Goal: Information Seeking & Learning: Learn about a topic

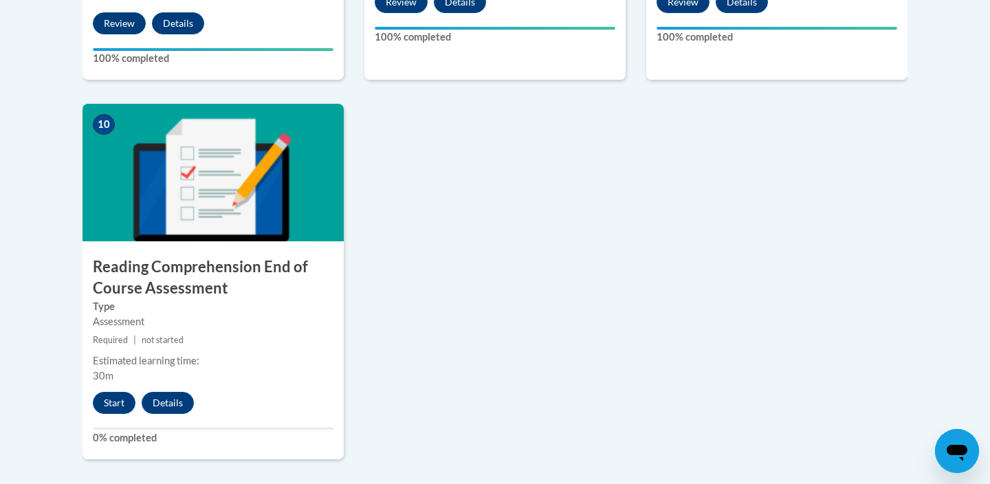
scroll to position [1522, 0]
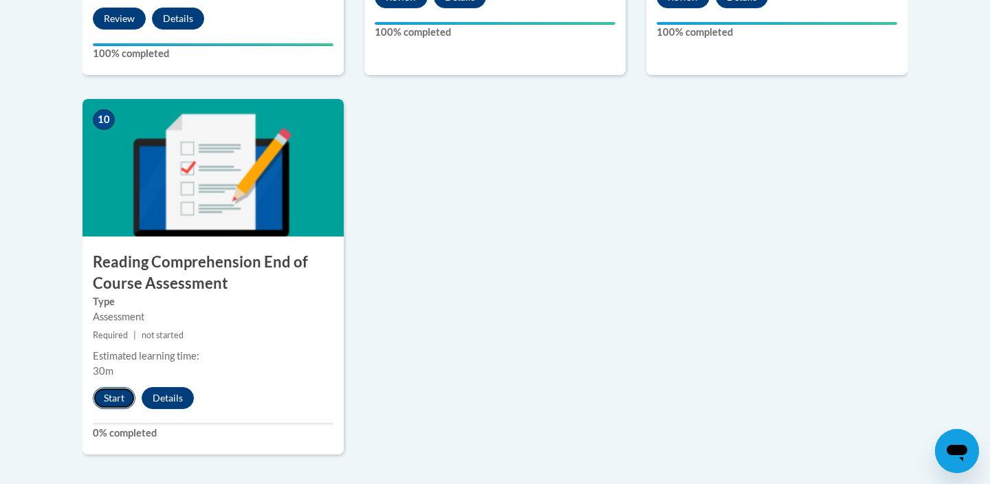
click at [112, 398] on button "Start" at bounding box center [114, 398] width 43 height 22
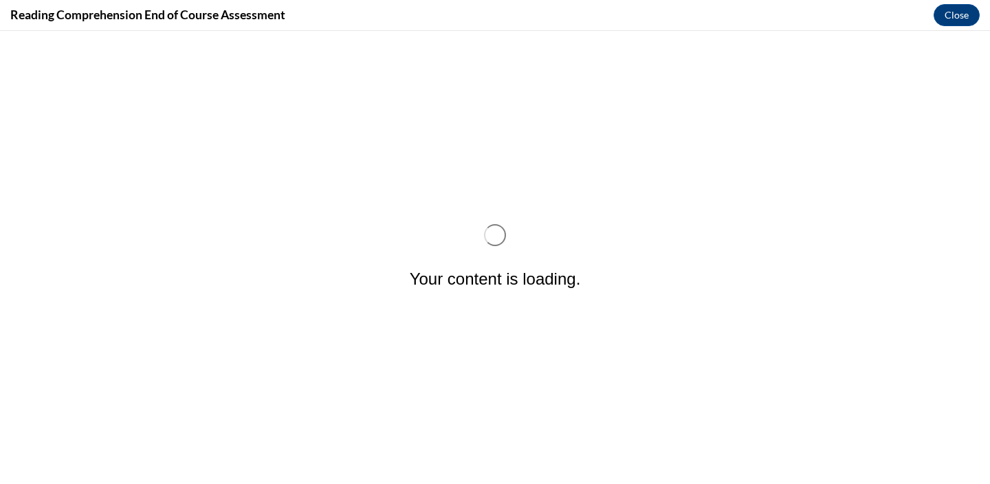
scroll to position [0, 0]
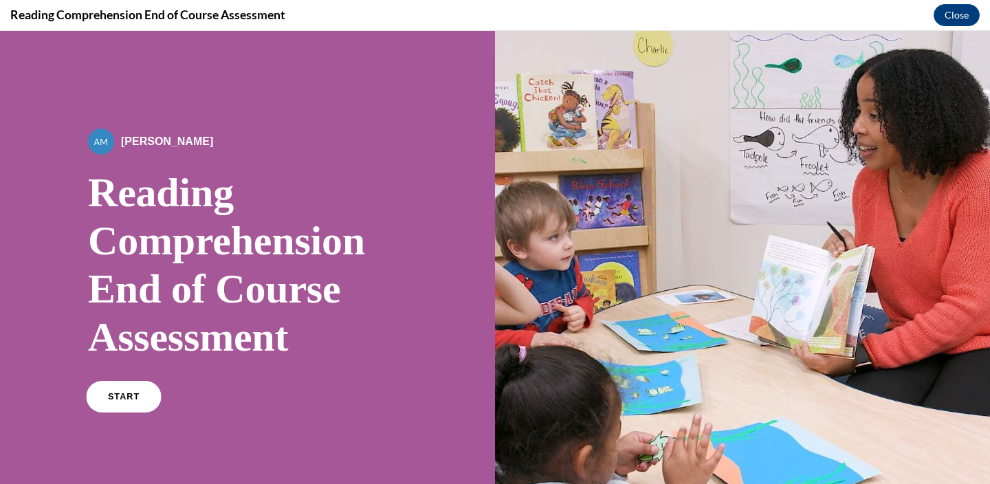
click at [128, 392] on span "START" at bounding box center [124, 397] width 32 height 10
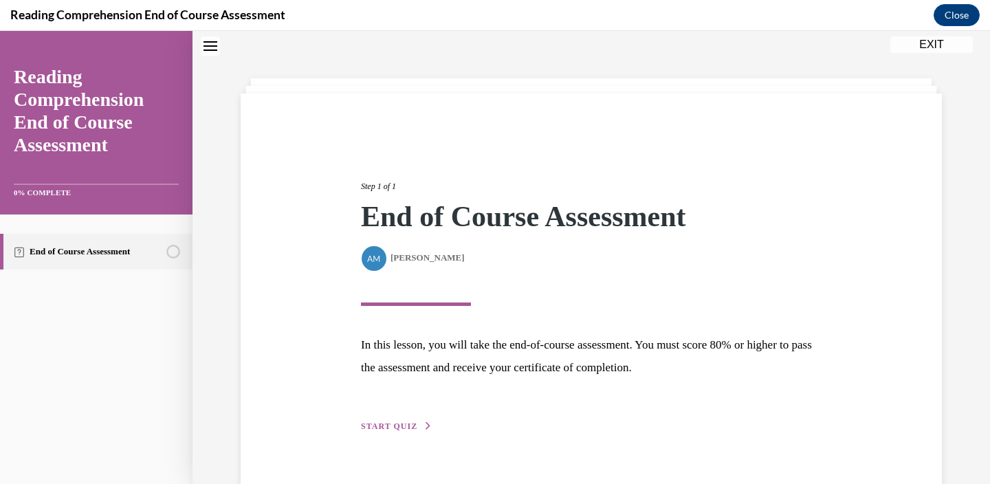
scroll to position [75, 0]
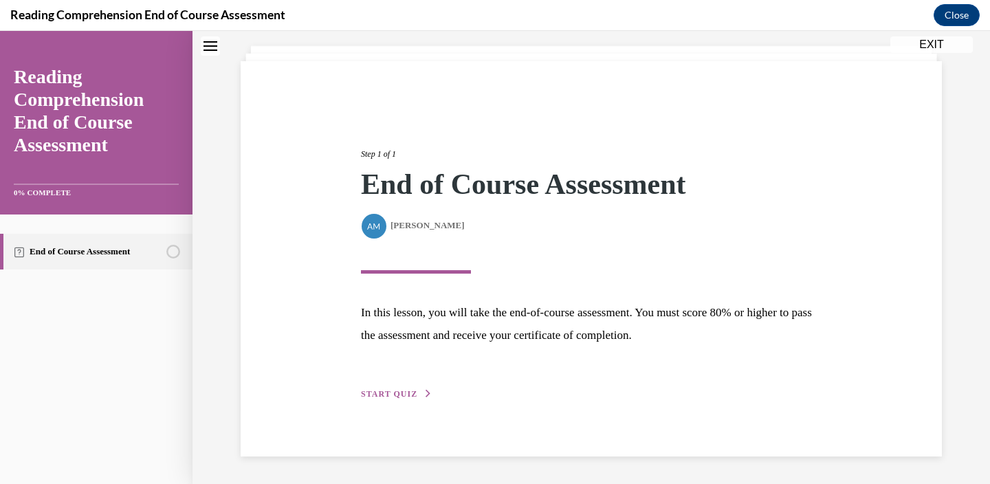
click at [391, 395] on span "START QUIZ" at bounding box center [389, 394] width 56 height 10
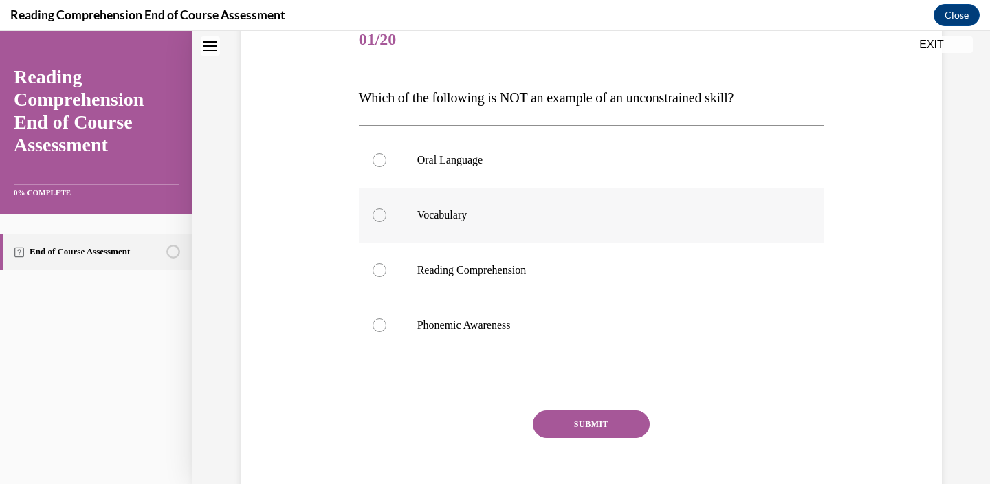
scroll to position [179, 0]
click at [379, 326] on div at bounding box center [380, 325] width 14 height 14
click at [379, 326] on input "Phonemic Awareness" at bounding box center [380, 325] width 14 height 14
radio input "true"
click at [597, 423] on button "SUBMIT" at bounding box center [591, 423] width 117 height 27
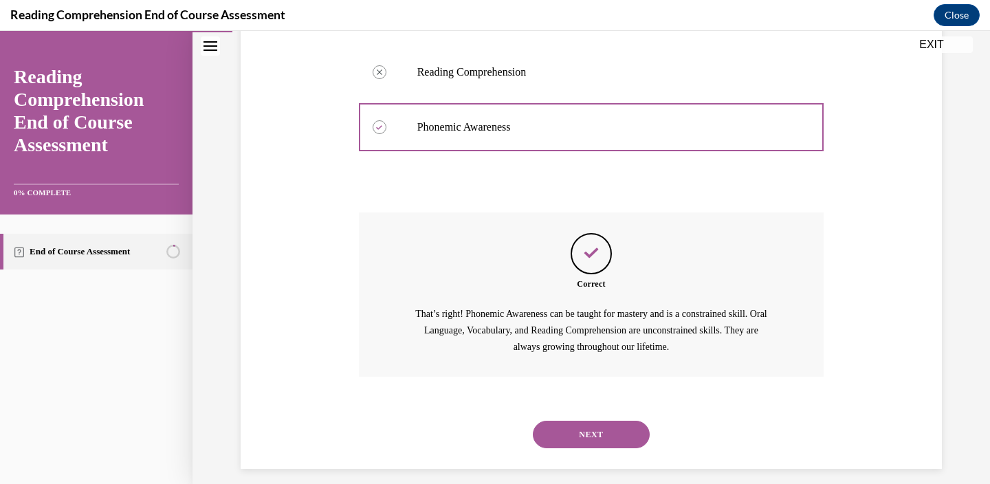
scroll to position [388, 0]
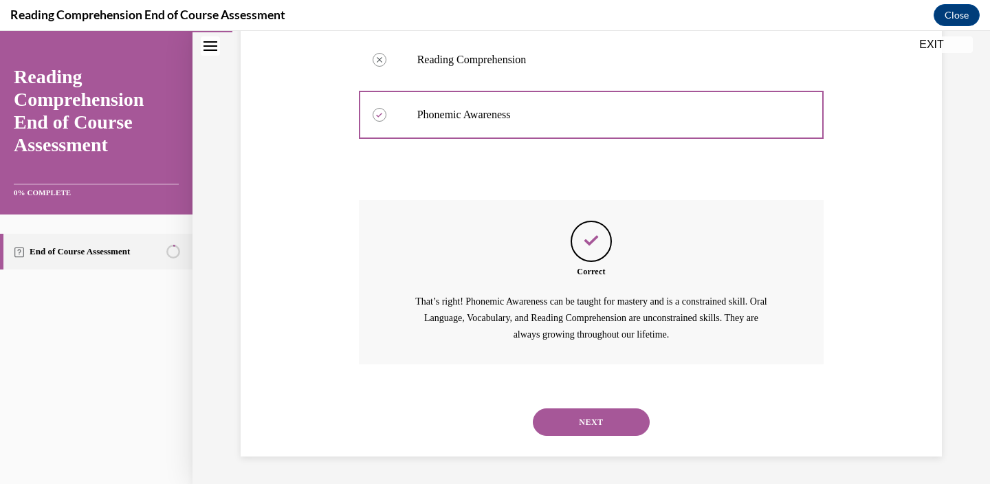
click at [598, 422] on button "NEXT" at bounding box center [591, 421] width 117 height 27
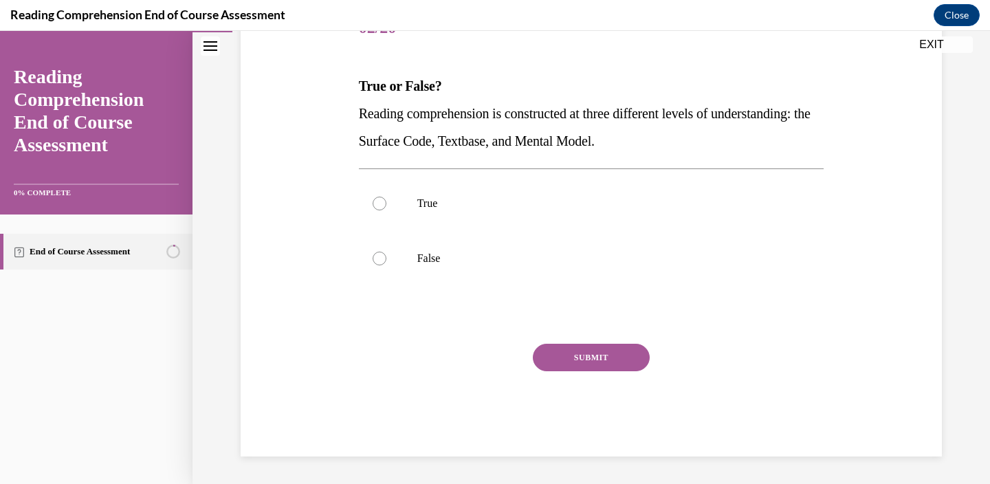
scroll to position [153, 0]
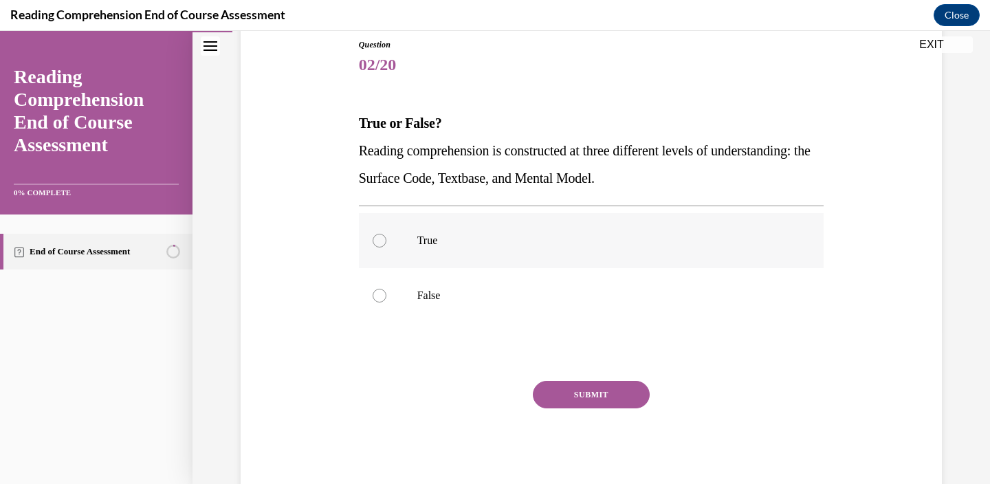
click at [379, 236] on div at bounding box center [380, 241] width 14 height 14
click at [379, 236] on input "True" at bounding box center [380, 241] width 14 height 14
radio input "true"
click at [566, 388] on button "SUBMIT" at bounding box center [591, 394] width 117 height 27
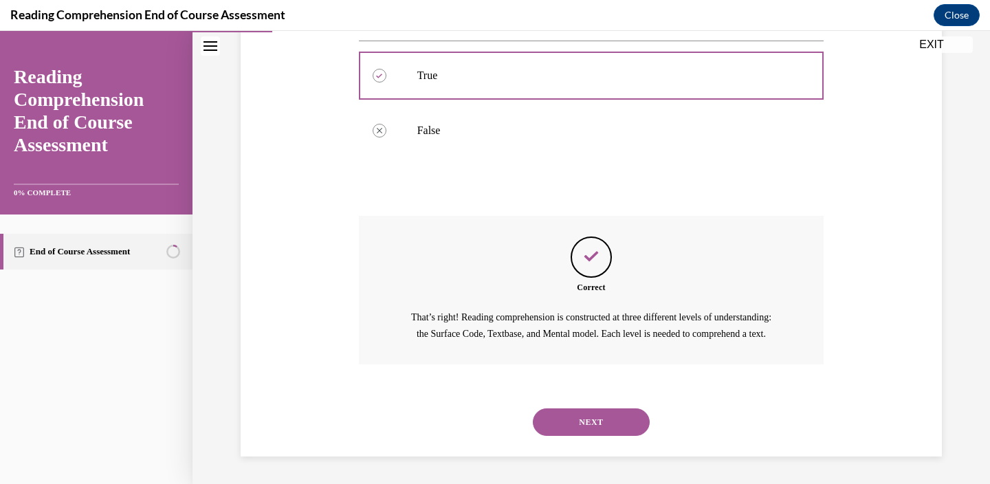
scroll to position [333, 0]
click at [577, 421] on button "NEXT" at bounding box center [591, 421] width 117 height 27
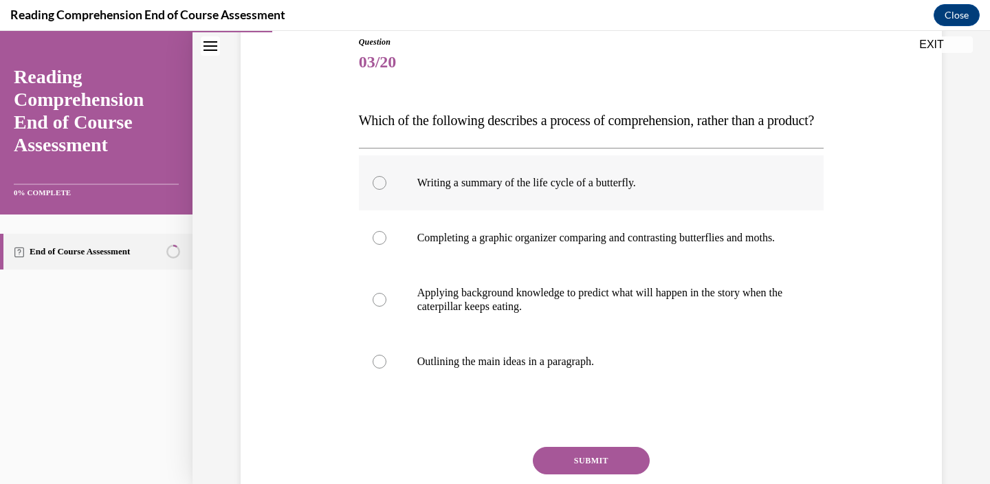
scroll to position [160, 0]
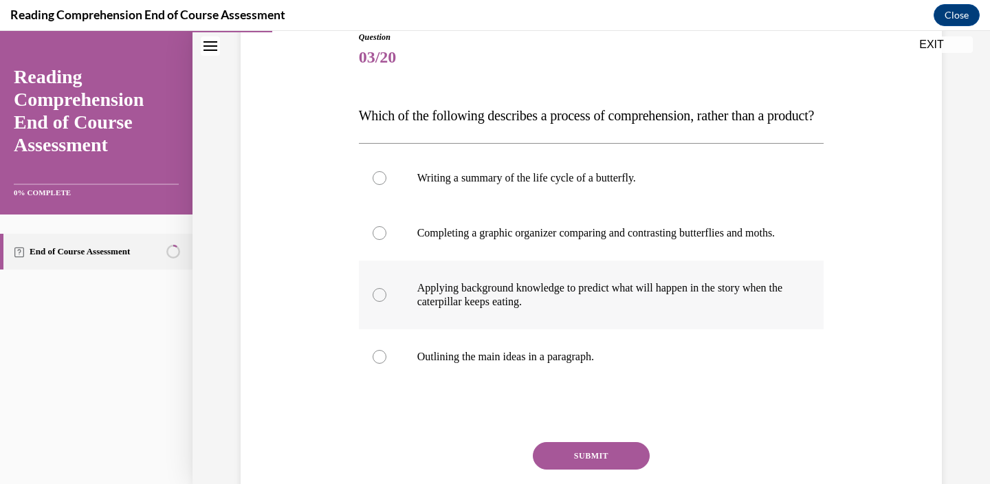
click at [379, 302] on div at bounding box center [380, 295] width 14 height 14
click at [379, 302] on input "Applying background knowledge to predict what will happen in the story when the…" at bounding box center [380, 295] width 14 height 14
radio input "true"
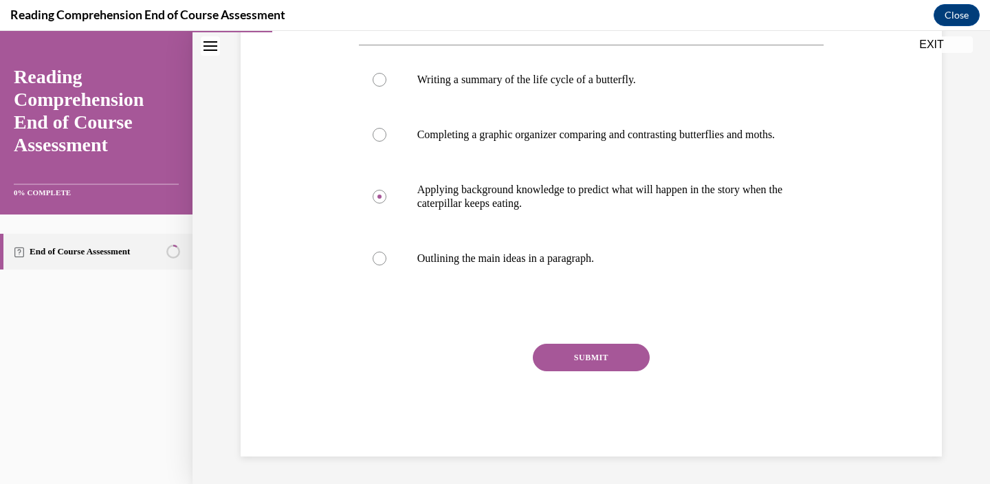
click at [566, 371] on button "SUBMIT" at bounding box center [591, 357] width 117 height 27
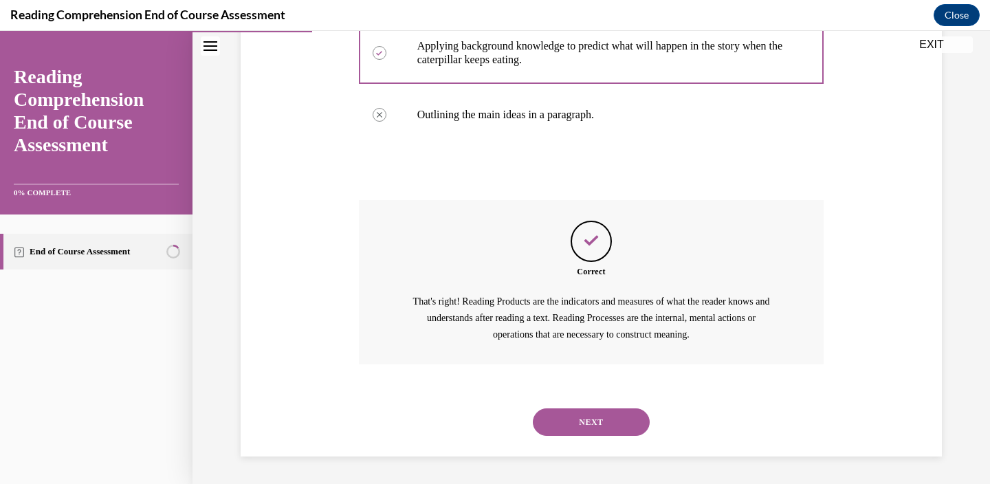
scroll to position [443, 0]
click at [577, 406] on div "NEXT" at bounding box center [591, 422] width 465 height 55
click at [577, 414] on button "NEXT" at bounding box center [591, 421] width 117 height 27
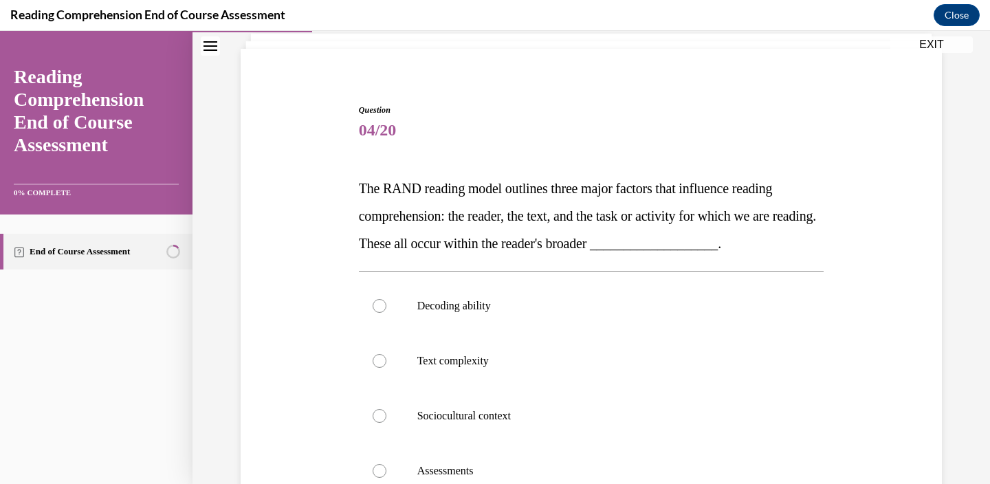
scroll to position [158, 0]
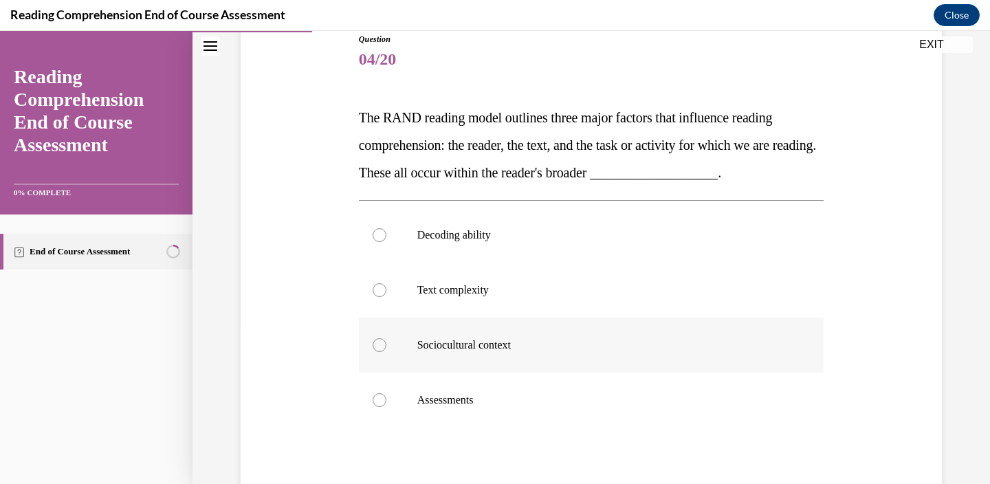
click at [382, 349] on div at bounding box center [380, 345] width 14 height 14
click at [382, 349] on input "Sociocultural context" at bounding box center [380, 345] width 14 height 14
radio input "true"
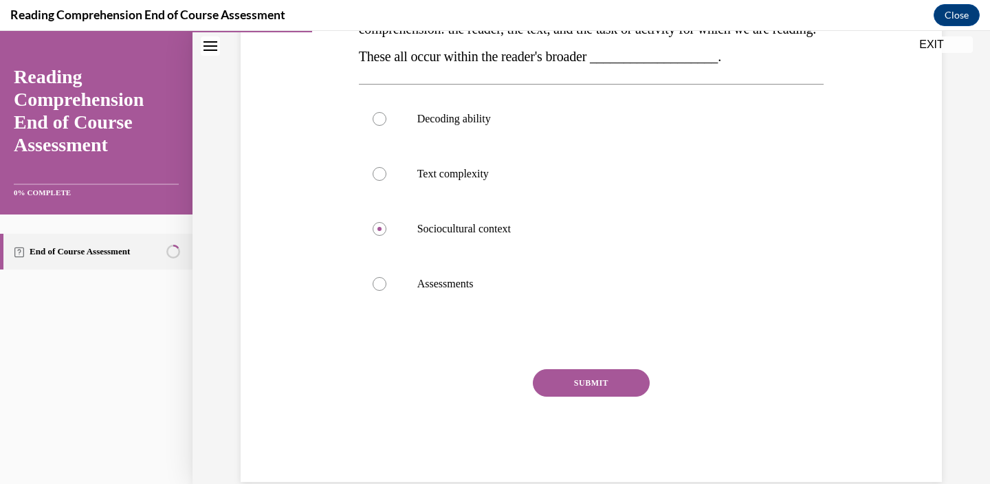
click at [573, 388] on button "SUBMIT" at bounding box center [591, 382] width 117 height 27
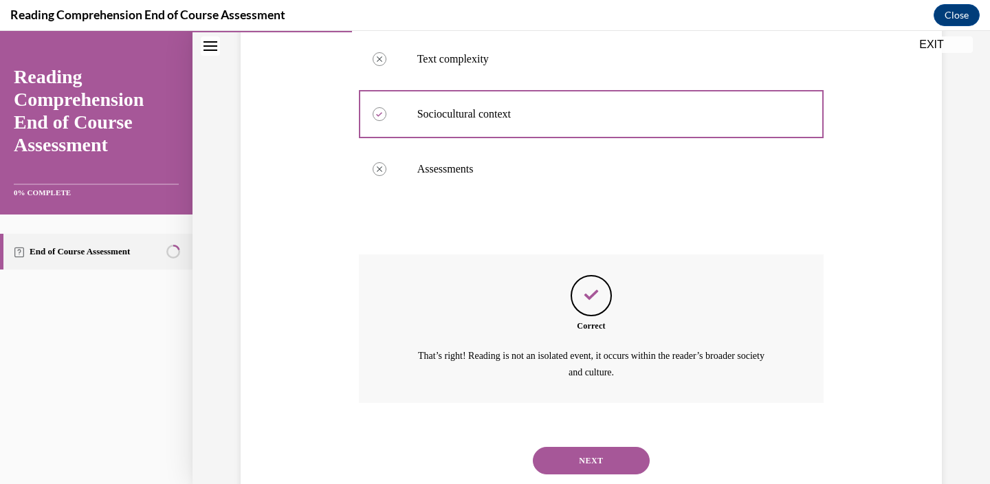
scroll to position [427, 0]
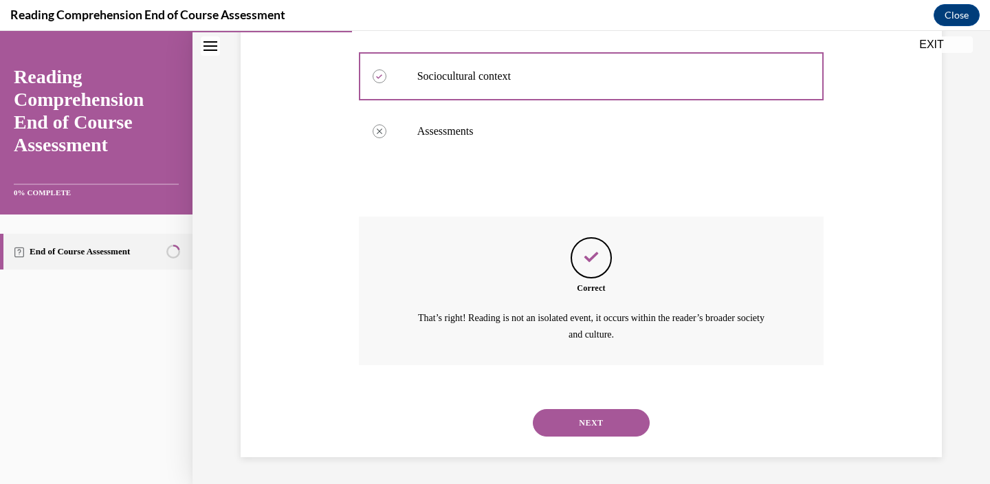
click at [572, 422] on button "NEXT" at bounding box center [591, 422] width 117 height 27
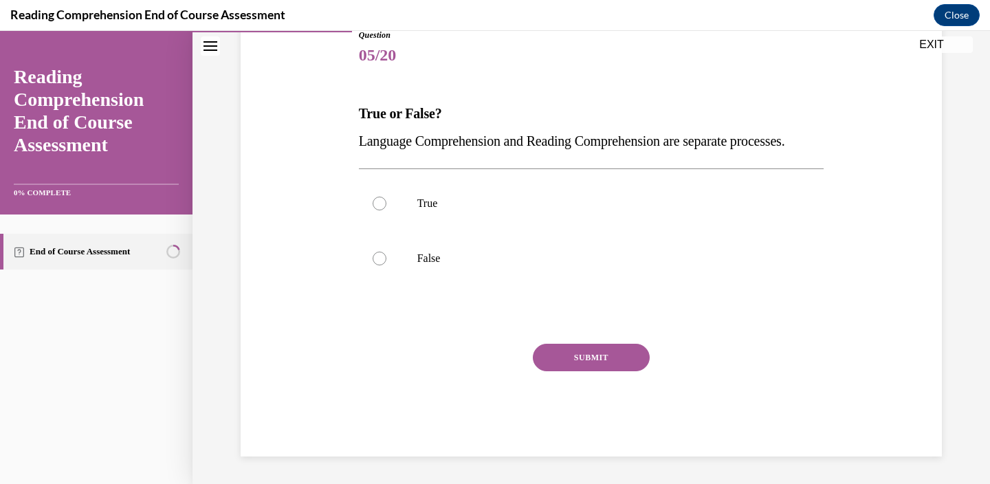
scroll to position [153, 0]
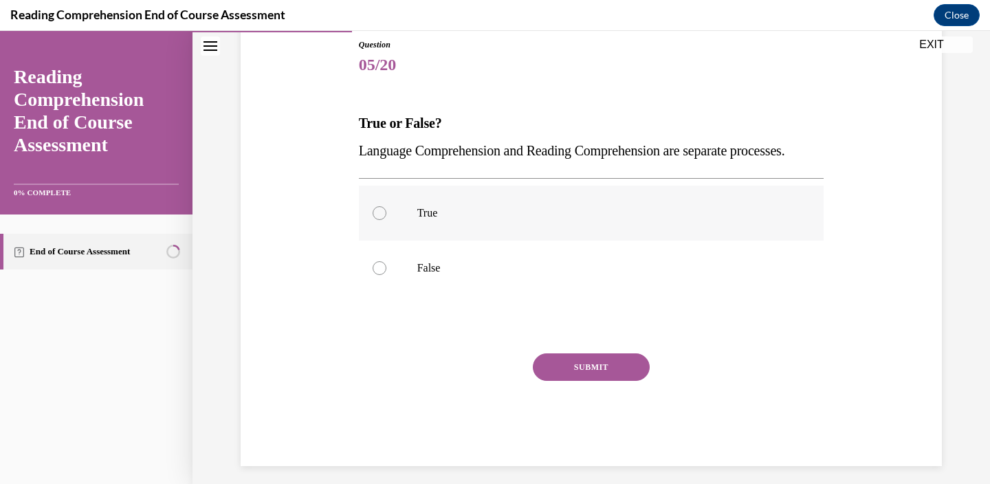
click at [382, 220] on div at bounding box center [380, 213] width 14 height 14
click at [382, 220] on input "True" at bounding box center [380, 213] width 14 height 14
radio input "true"
click at [581, 381] on button "SUBMIT" at bounding box center [591, 366] width 117 height 27
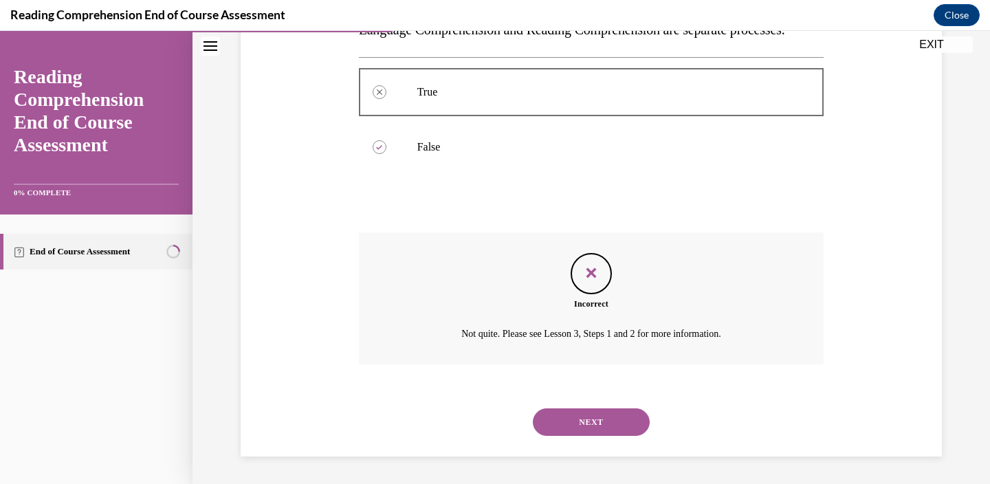
scroll to position [301, 0]
click at [573, 430] on button "NEXT" at bounding box center [591, 421] width 117 height 27
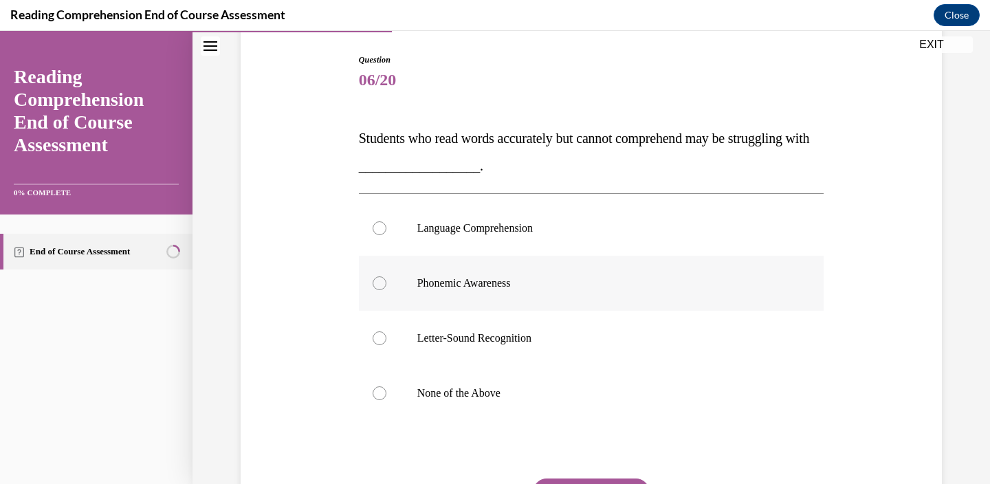
scroll to position [142, 0]
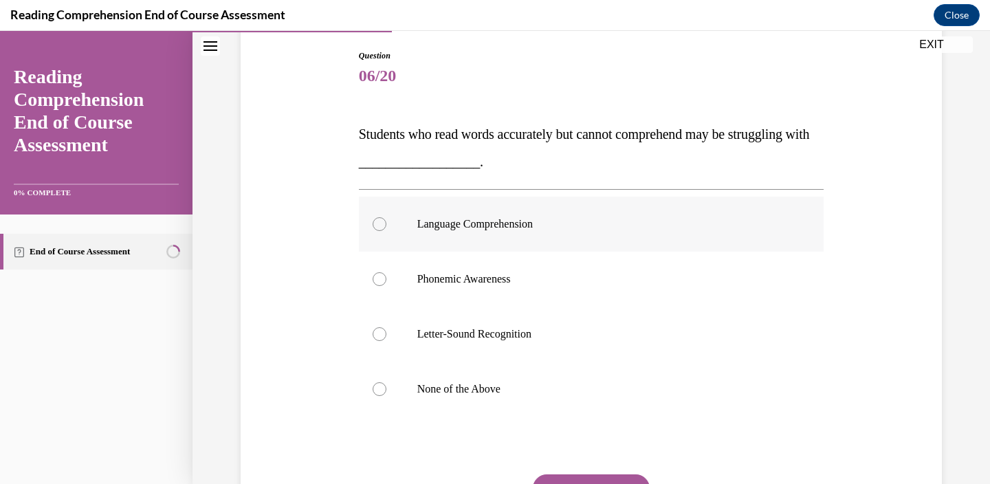
click at [469, 228] on p "Language Comprehension" at bounding box center [603, 224] width 373 height 14
click at [386, 228] on input "Language Comprehension" at bounding box center [380, 224] width 14 height 14
radio input "true"
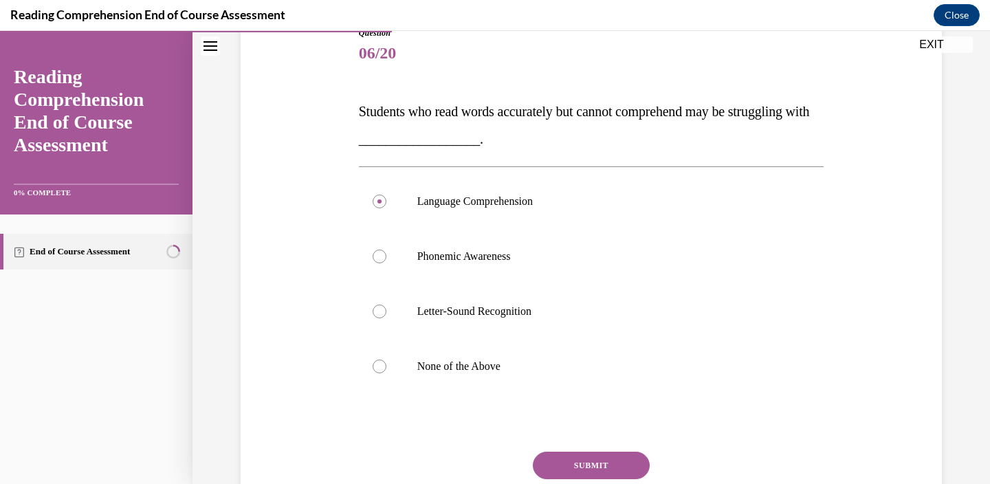
click at [582, 466] on button "SUBMIT" at bounding box center [591, 465] width 117 height 27
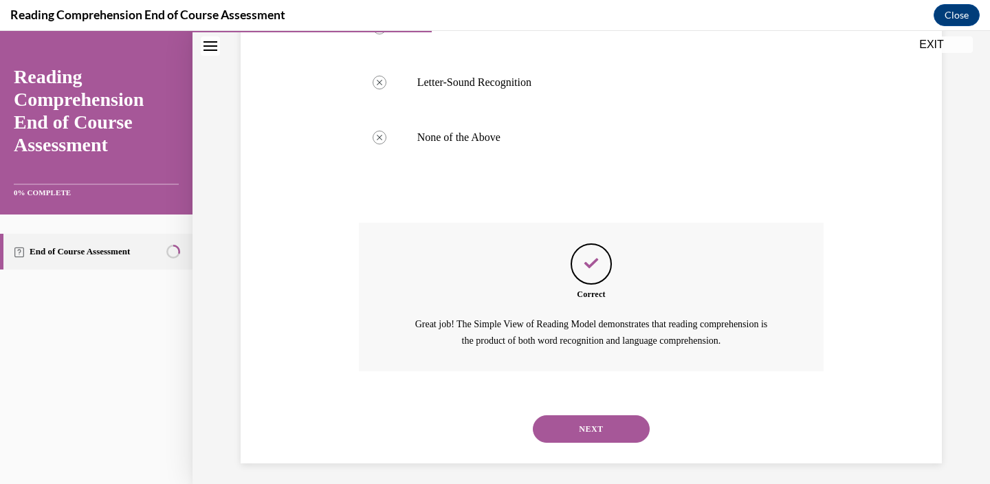
scroll to position [399, 0]
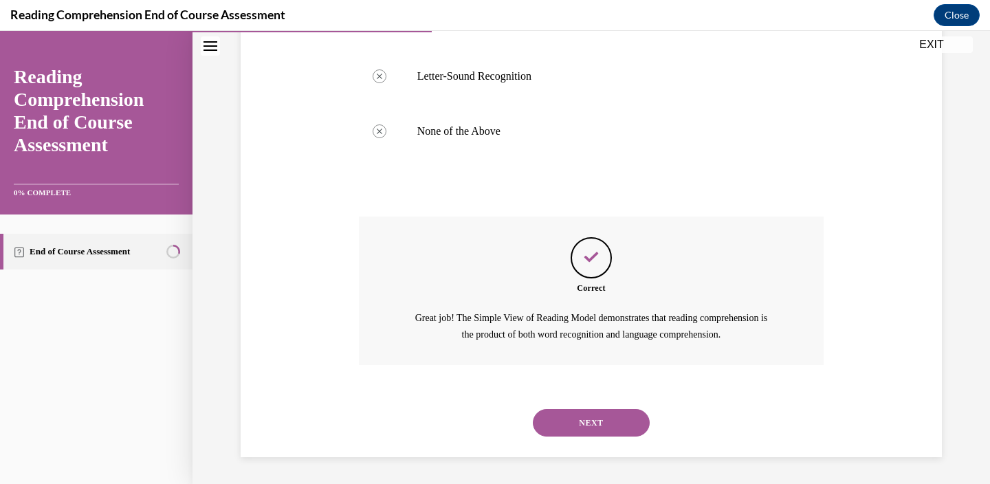
click at [601, 422] on button "NEXT" at bounding box center [591, 422] width 117 height 27
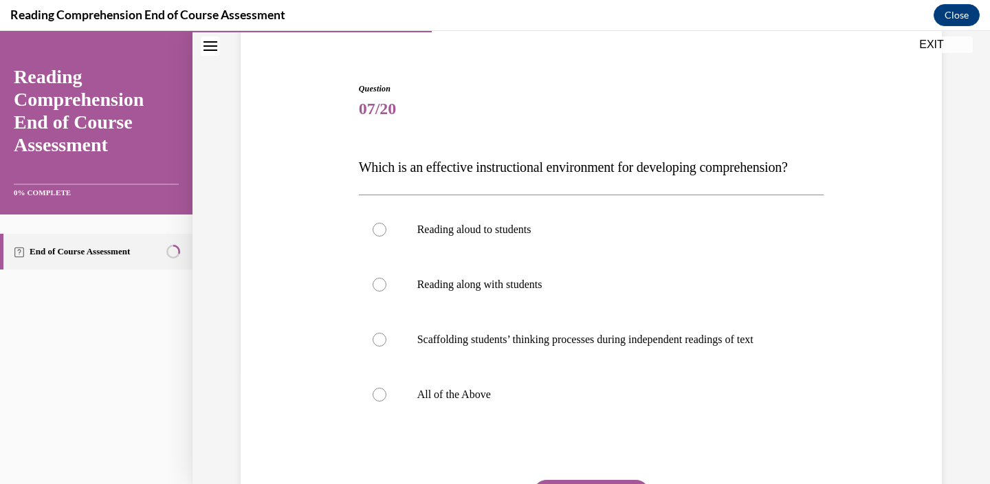
scroll to position [109, 0]
click at [385, 401] on div at bounding box center [380, 394] width 14 height 14
click at [385, 401] on input "All of the Above" at bounding box center [380, 394] width 14 height 14
radio input "true"
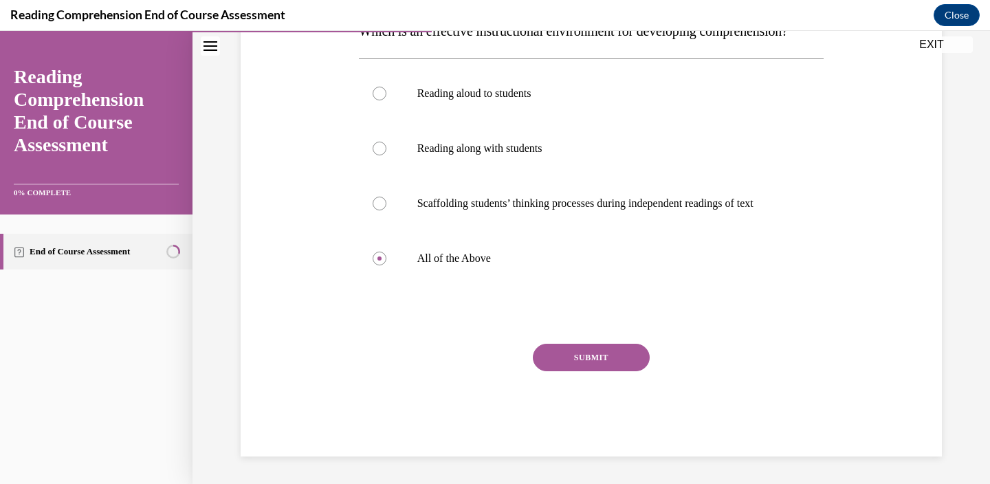
click at [589, 357] on button "SUBMIT" at bounding box center [591, 357] width 117 height 27
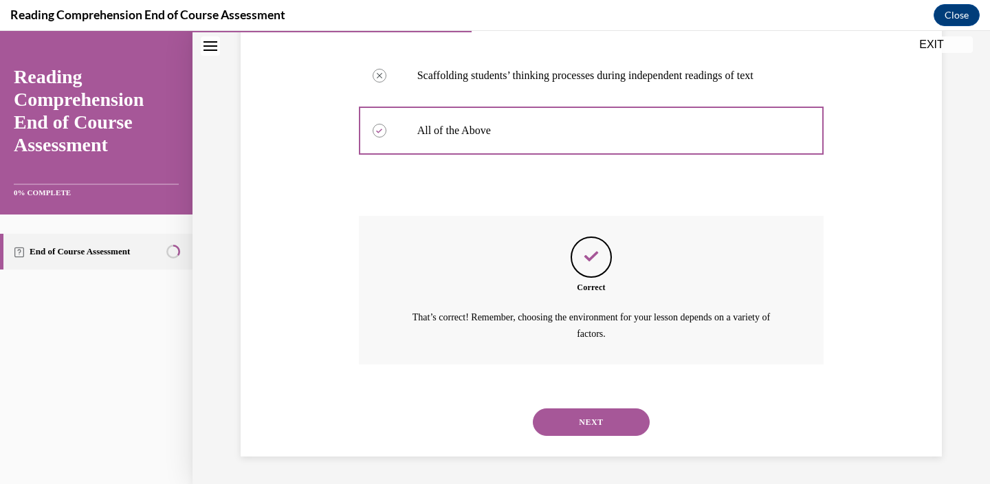
scroll to position [399, 0]
click at [583, 422] on button "NEXT" at bounding box center [591, 421] width 117 height 27
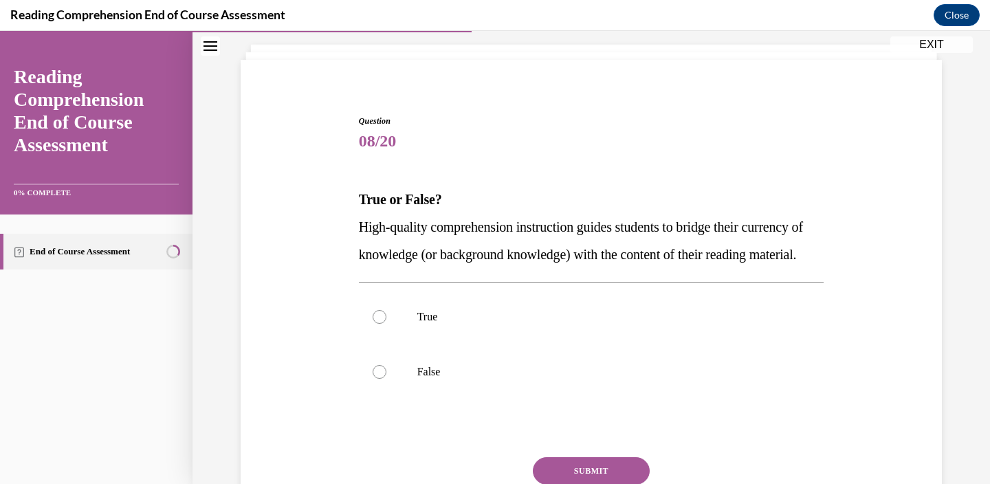
scroll to position [146, 0]
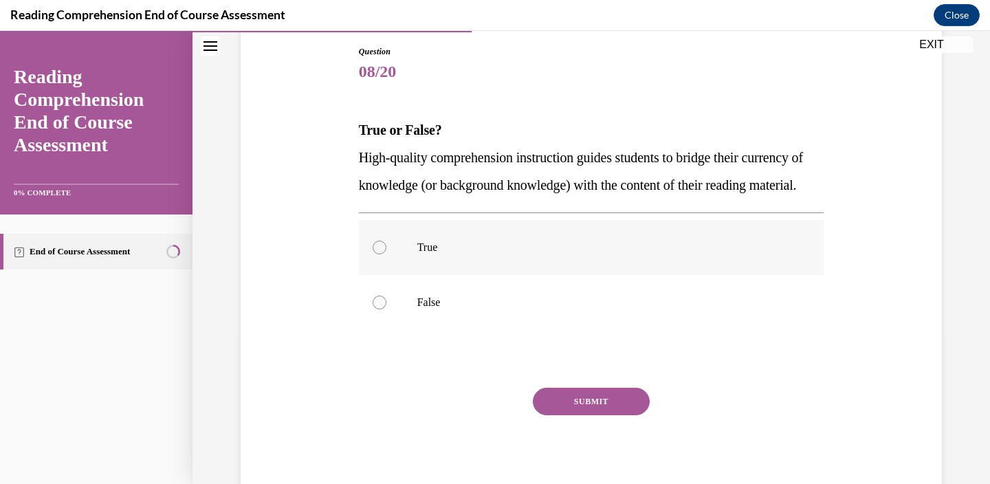
click at [377, 254] on div at bounding box center [380, 248] width 14 height 14
click at [377, 254] on input "True" at bounding box center [380, 248] width 14 height 14
radio input "true"
click at [575, 415] on button "SUBMIT" at bounding box center [591, 401] width 117 height 27
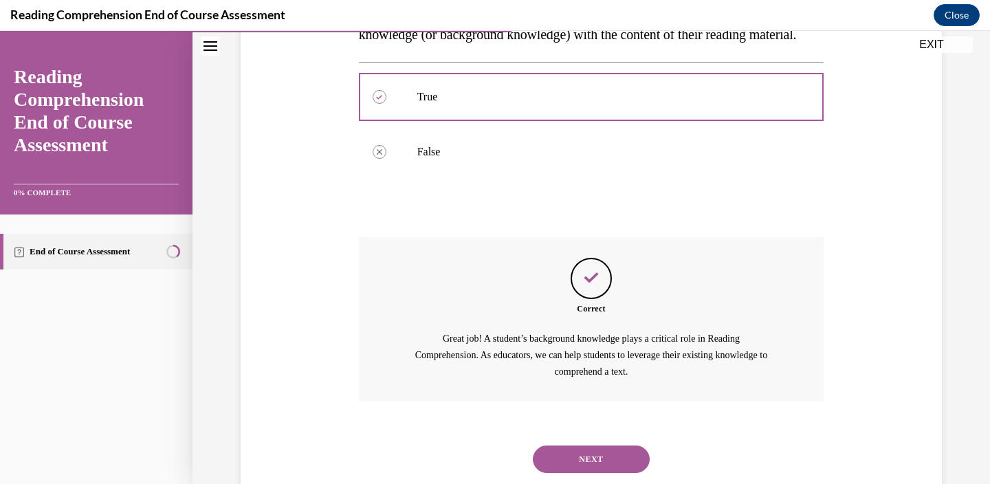
scroll to position [361, 0]
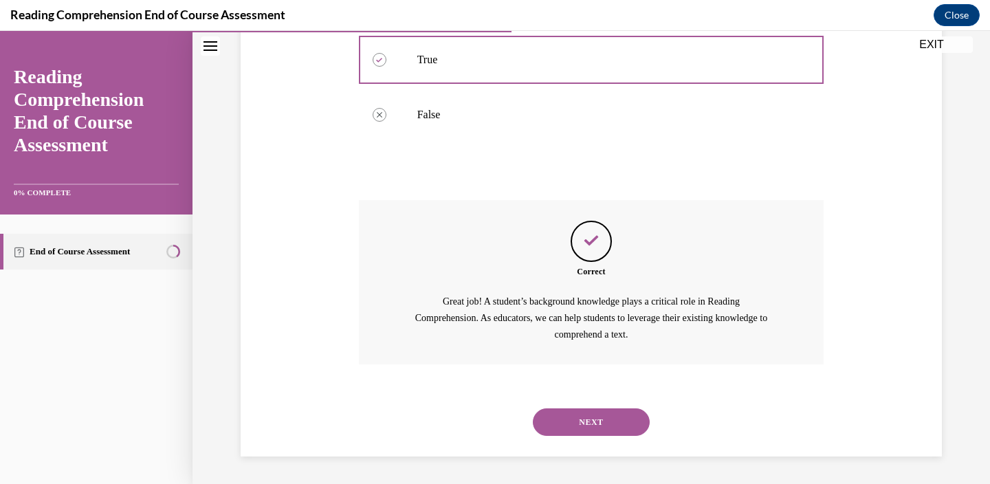
click at [582, 417] on button "NEXT" at bounding box center [591, 421] width 117 height 27
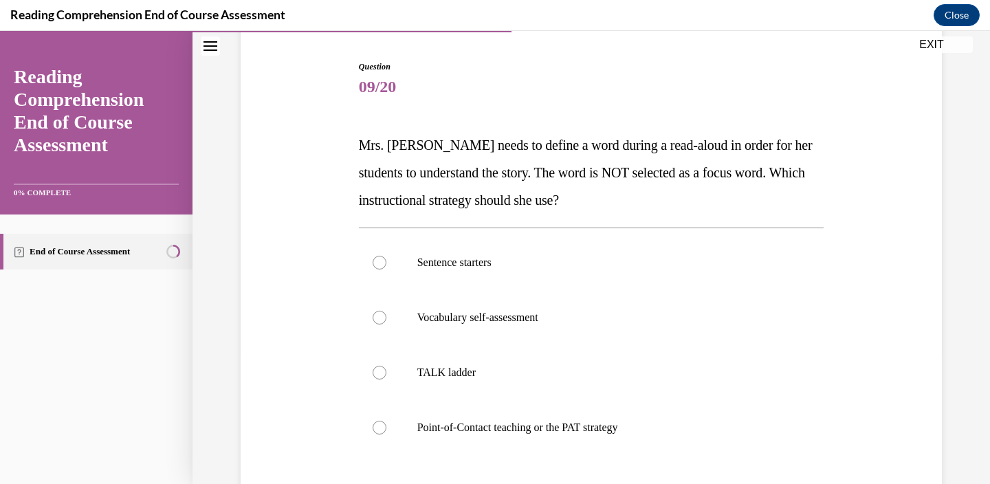
scroll to position [146, 0]
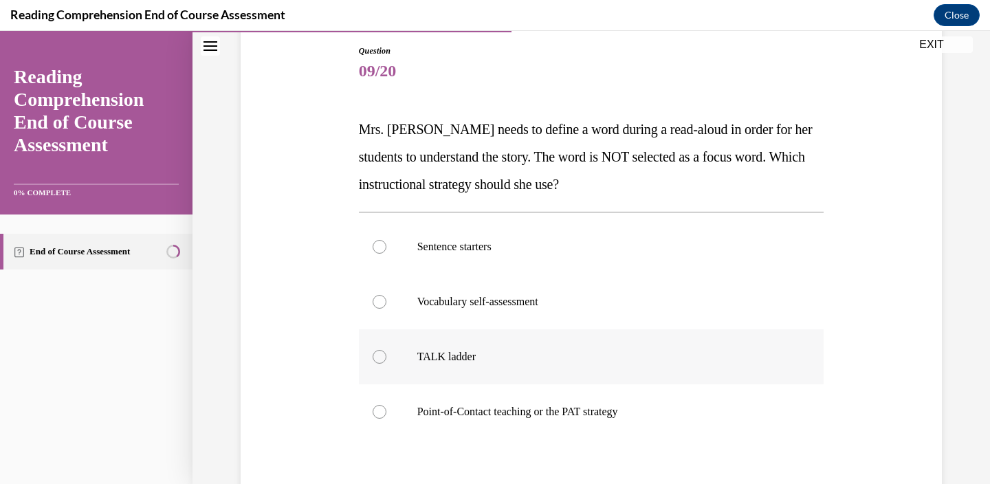
click at [385, 358] on div at bounding box center [380, 357] width 14 height 14
click at [385, 358] on input "TALK ladder" at bounding box center [380, 357] width 14 height 14
radio input "true"
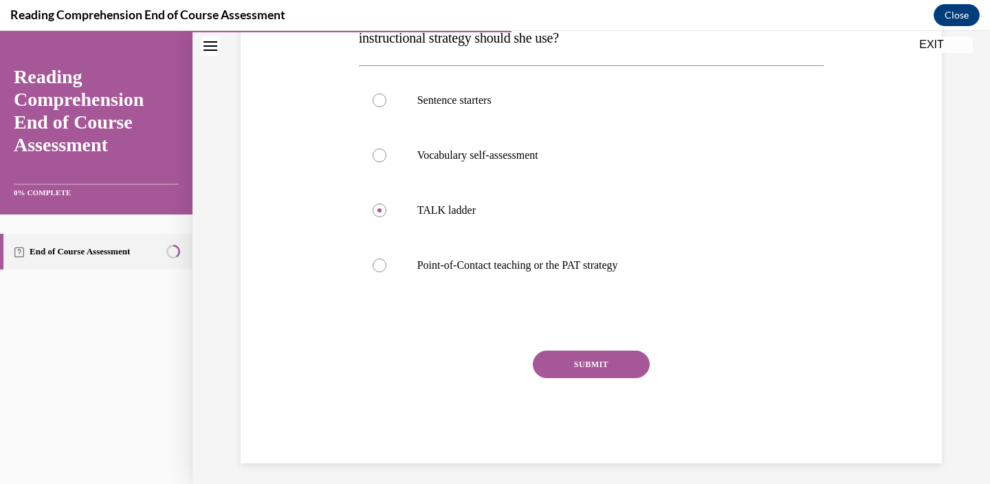
click at [562, 357] on button "SUBMIT" at bounding box center [591, 364] width 117 height 27
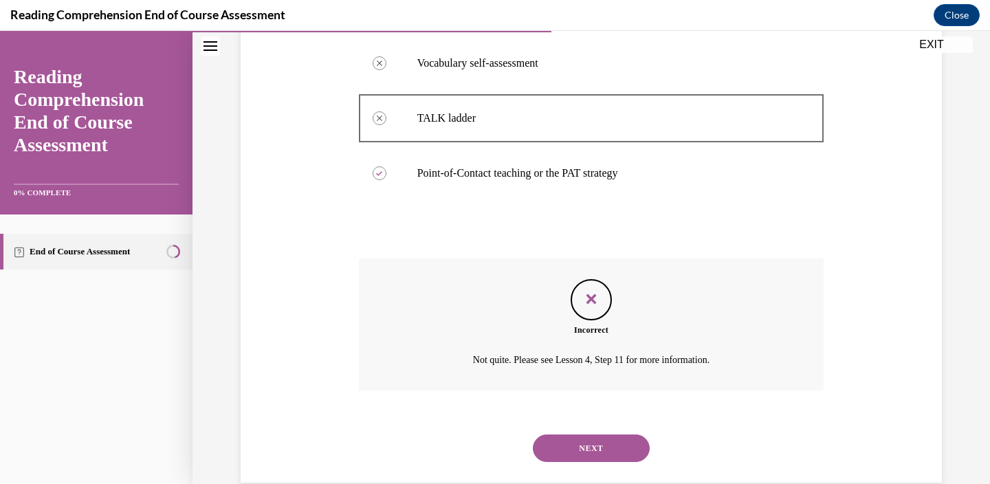
scroll to position [411, 0]
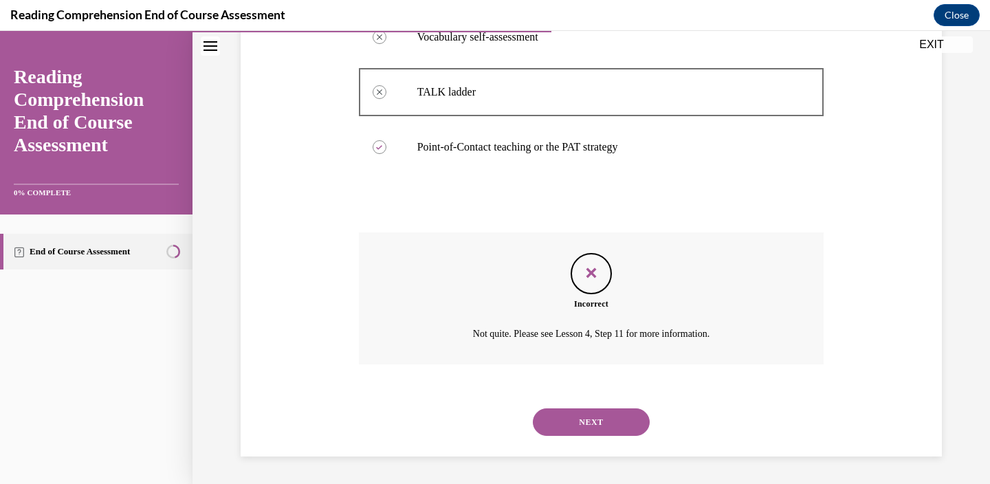
click at [576, 412] on button "NEXT" at bounding box center [591, 421] width 117 height 27
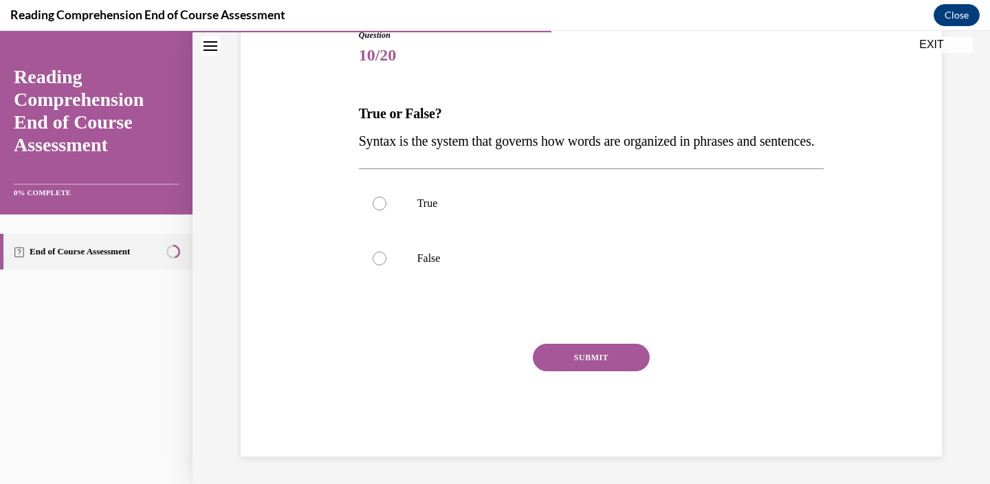
scroll to position [153, 0]
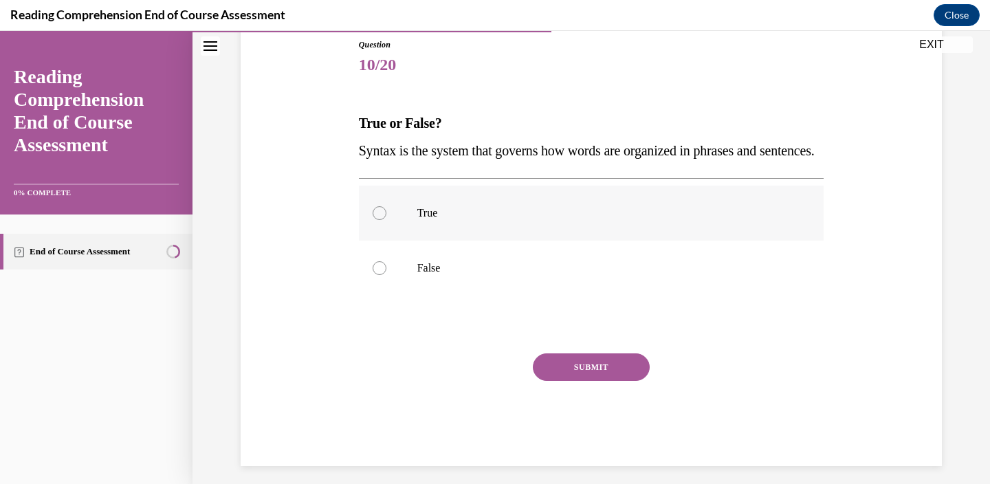
click at [376, 220] on div at bounding box center [380, 213] width 14 height 14
click at [376, 220] on input "True" at bounding box center [380, 213] width 14 height 14
radio input "true"
click at [591, 381] on button "SUBMIT" at bounding box center [591, 366] width 117 height 27
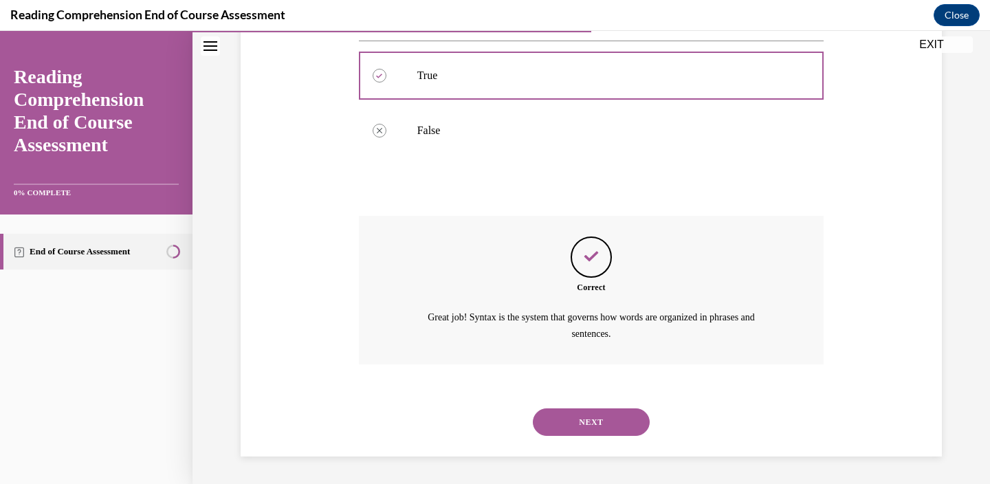
scroll to position [317, 0]
click at [594, 422] on button "NEXT" at bounding box center [591, 421] width 117 height 27
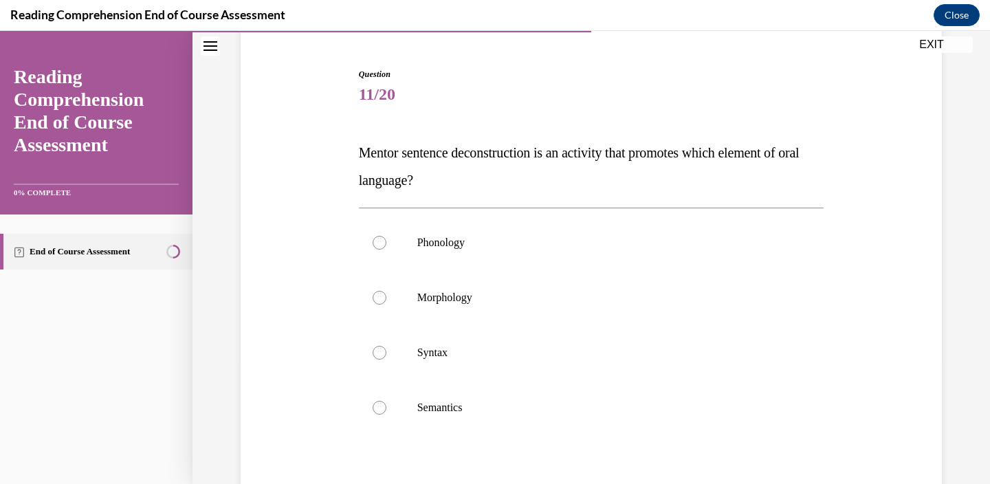
scroll to position [124, 0]
click at [382, 358] on label "Syntax" at bounding box center [591, 351] width 465 height 55
click at [382, 358] on input "Syntax" at bounding box center [380, 351] width 14 height 14
radio input "true"
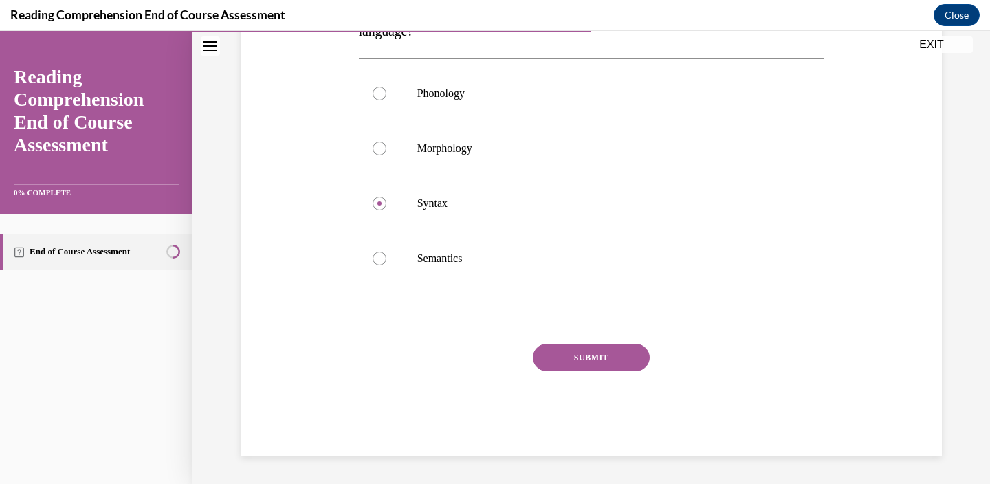
click at [558, 351] on button "SUBMIT" at bounding box center [591, 357] width 117 height 27
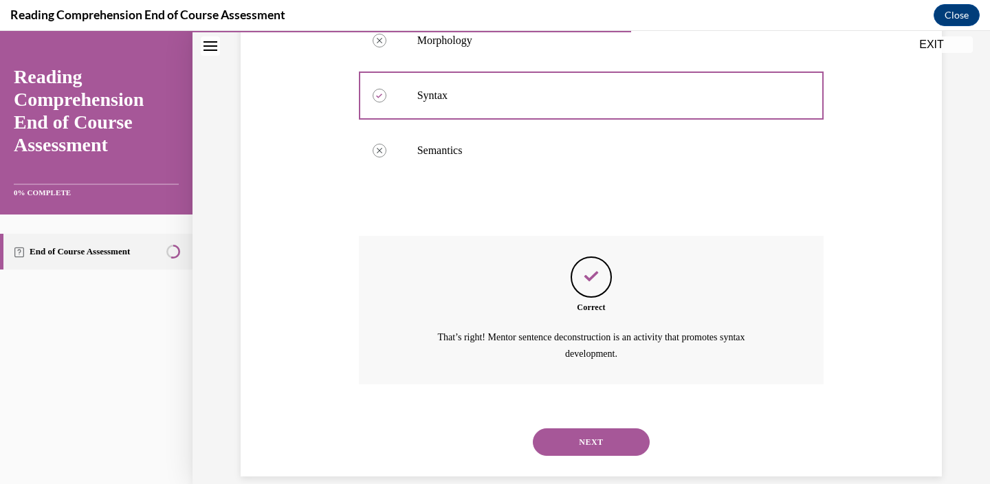
scroll to position [399, 0]
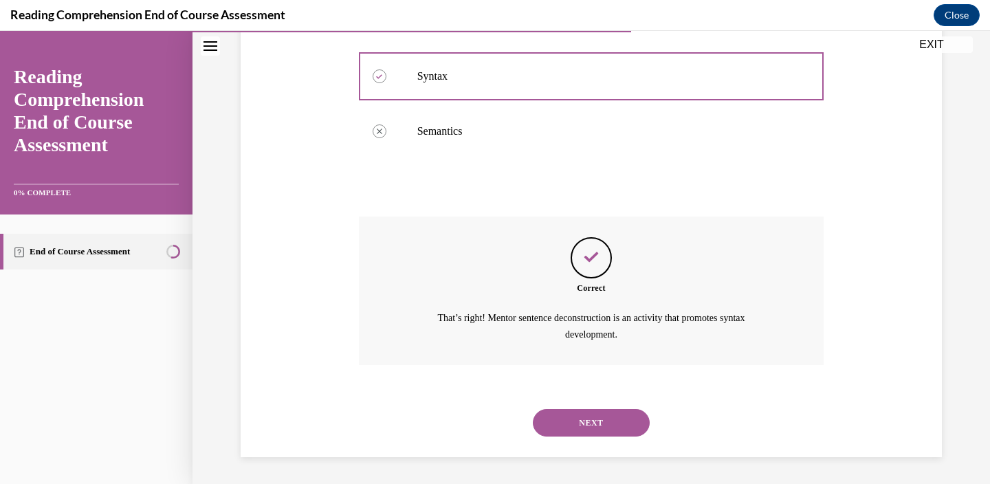
click at [597, 424] on button "NEXT" at bounding box center [591, 422] width 117 height 27
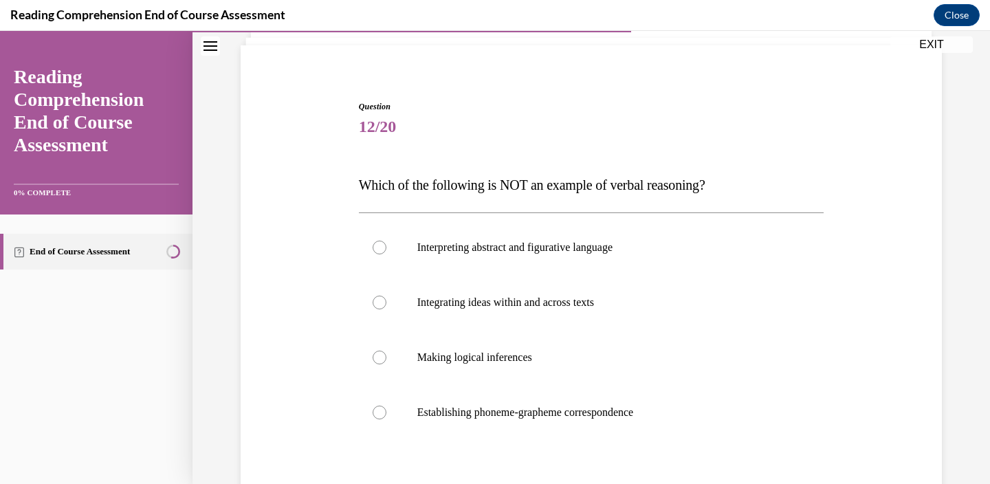
scroll to position [105, 0]
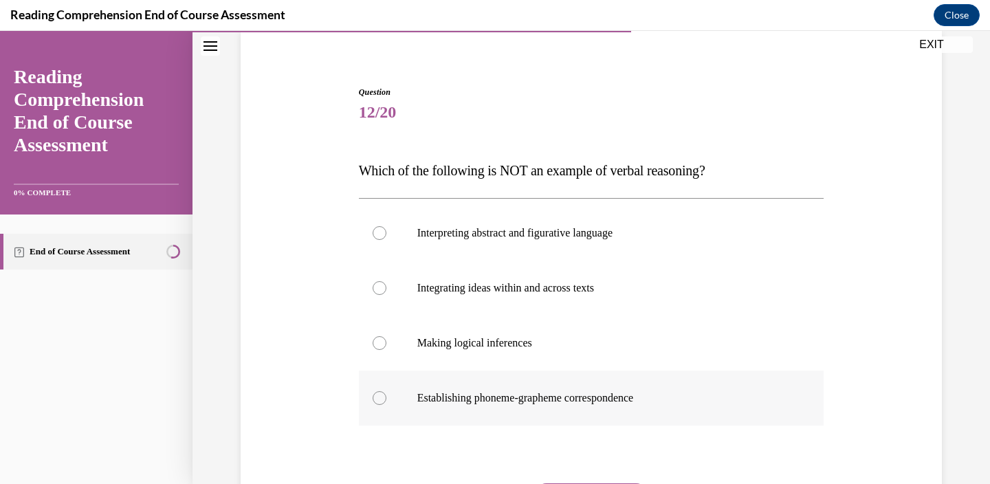
click at [575, 397] on p "Establishing phoneme-grapheme correspondence" at bounding box center [603, 398] width 373 height 14
click at [386, 397] on input "Establishing phoneme-grapheme correspondence" at bounding box center [380, 398] width 14 height 14
radio input "true"
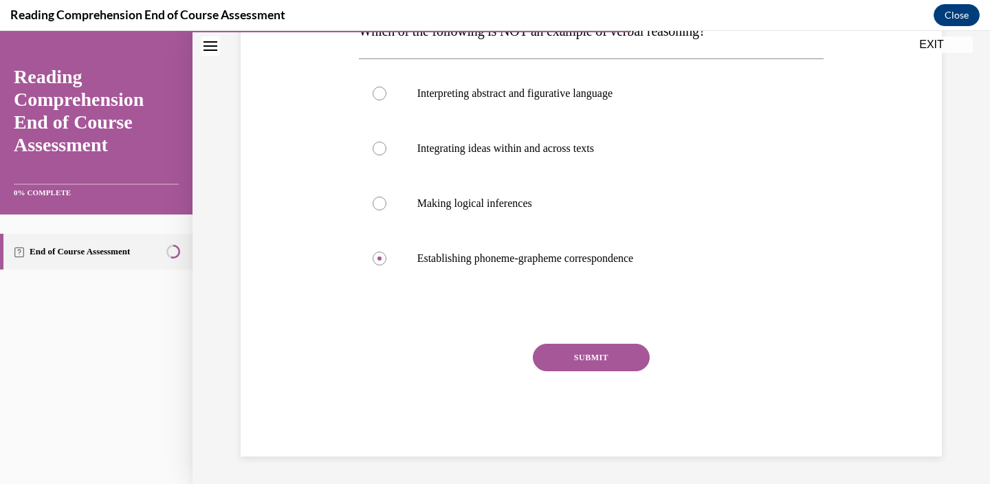
click at [575, 357] on button "SUBMIT" at bounding box center [591, 357] width 117 height 27
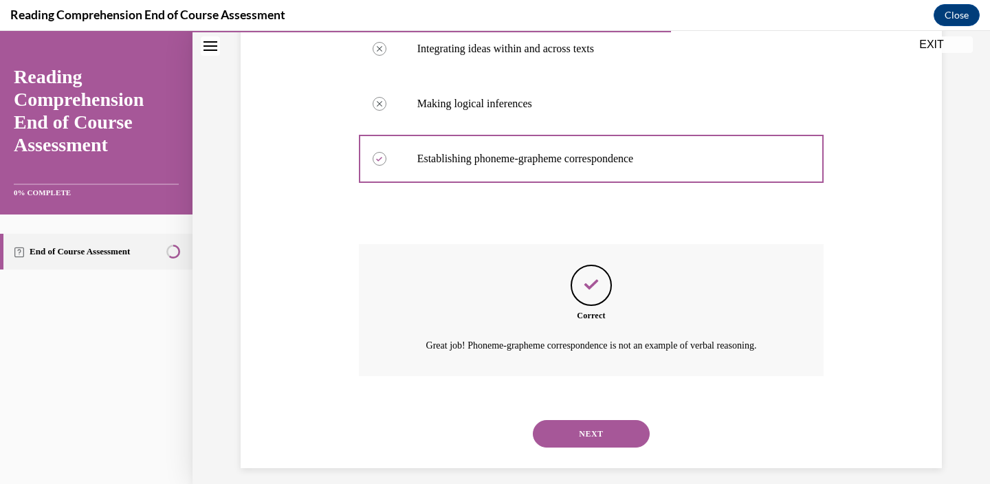
scroll to position [356, 0]
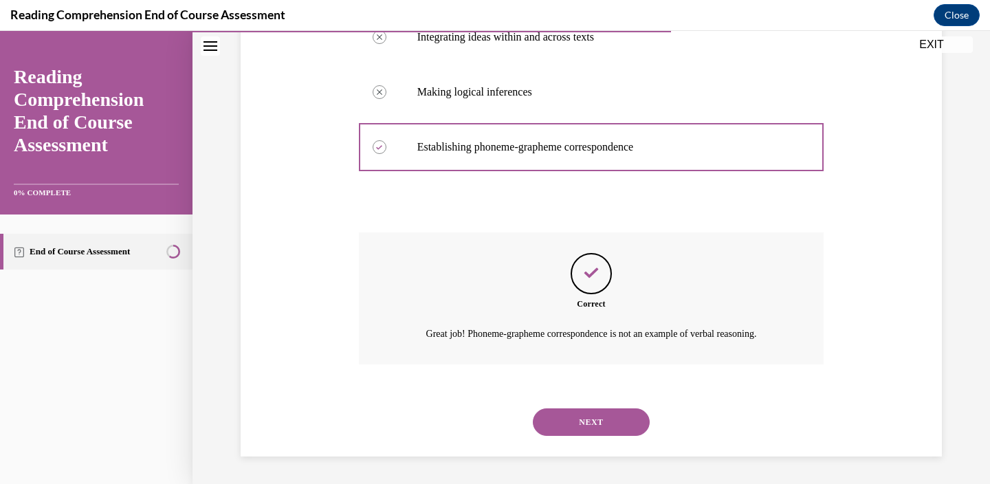
click at [576, 417] on button "NEXT" at bounding box center [591, 421] width 117 height 27
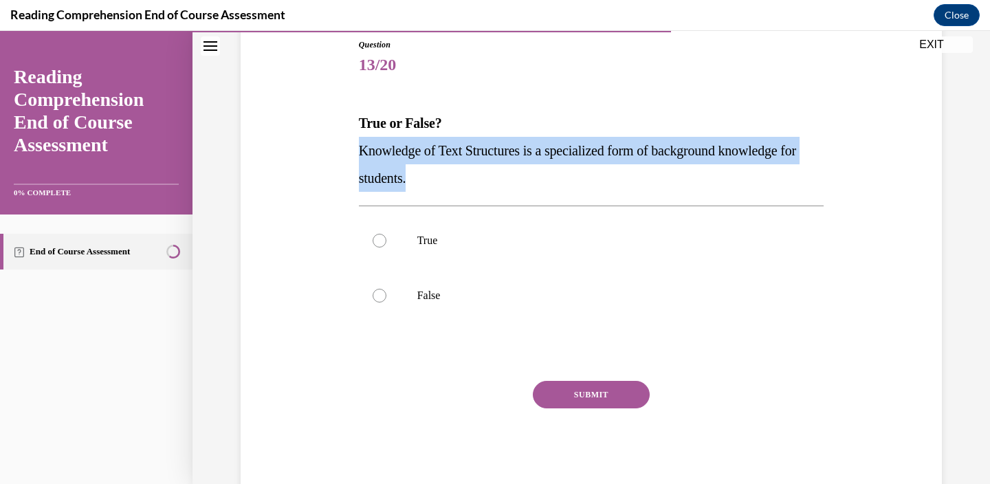
drag, startPoint x: 355, startPoint y: 146, endPoint x: 438, endPoint y: 173, distance: 87.6
click at [438, 173] on div "Question 13/20 True or False? Knowledge of Text Structures is a specialized for…" at bounding box center [591, 256] width 472 height 476
copy span "Knowledge of Text Structures is a specialized form of background knowledge for …"
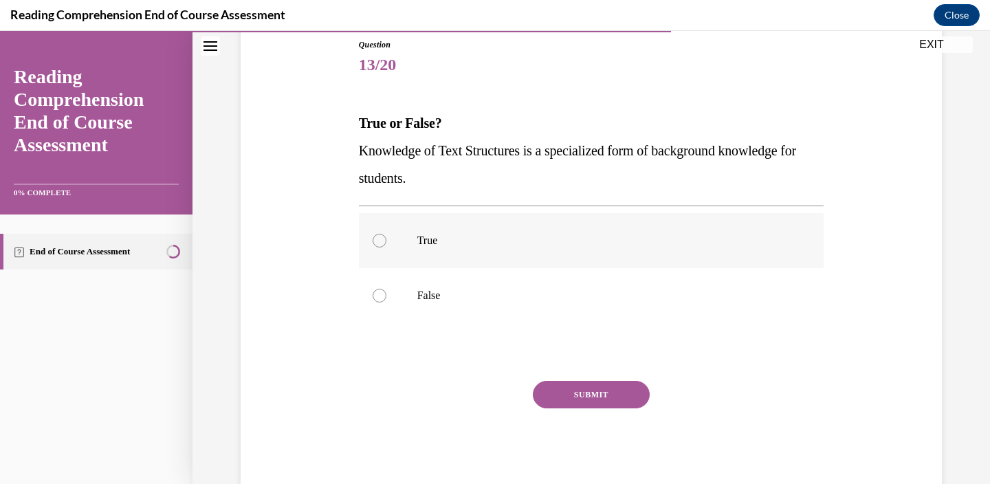
click at [373, 240] on div at bounding box center [380, 241] width 14 height 14
click at [373, 240] on input "True" at bounding box center [380, 241] width 14 height 14
radio input "true"
click at [574, 395] on button "SUBMIT" at bounding box center [591, 394] width 117 height 27
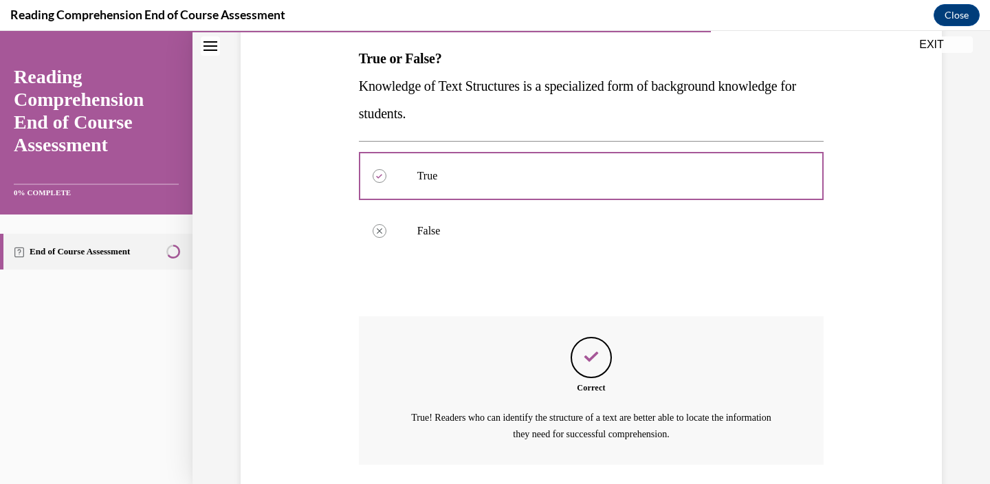
scroll to position [317, 0]
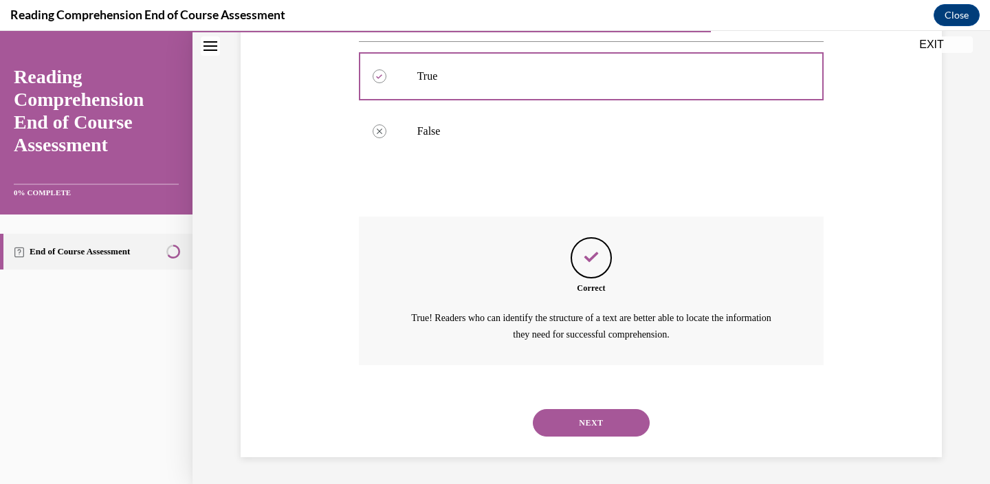
click at [583, 422] on button "NEXT" at bounding box center [591, 422] width 117 height 27
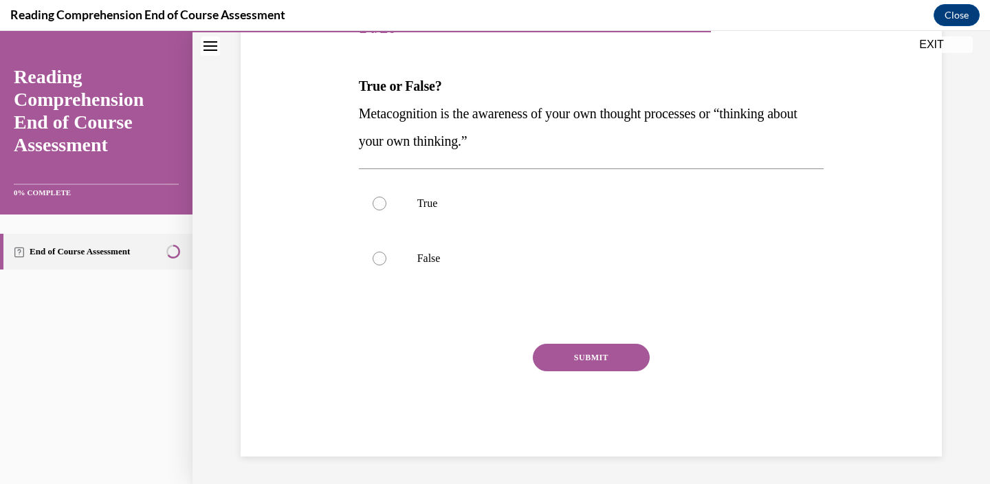
scroll to position [153, 0]
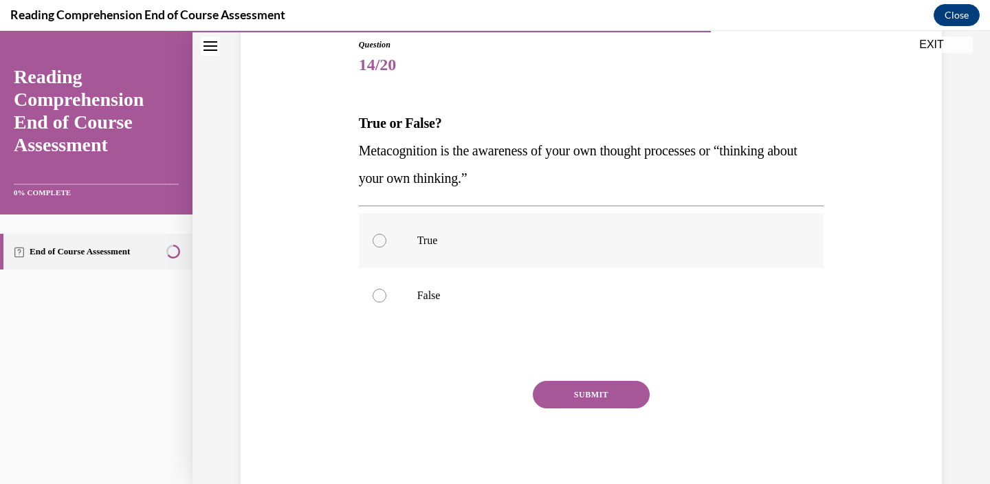
click at [381, 241] on div at bounding box center [380, 241] width 14 height 14
click at [381, 241] on input "True" at bounding box center [380, 241] width 14 height 14
radio input "true"
click at [619, 391] on button "SUBMIT" at bounding box center [591, 394] width 117 height 27
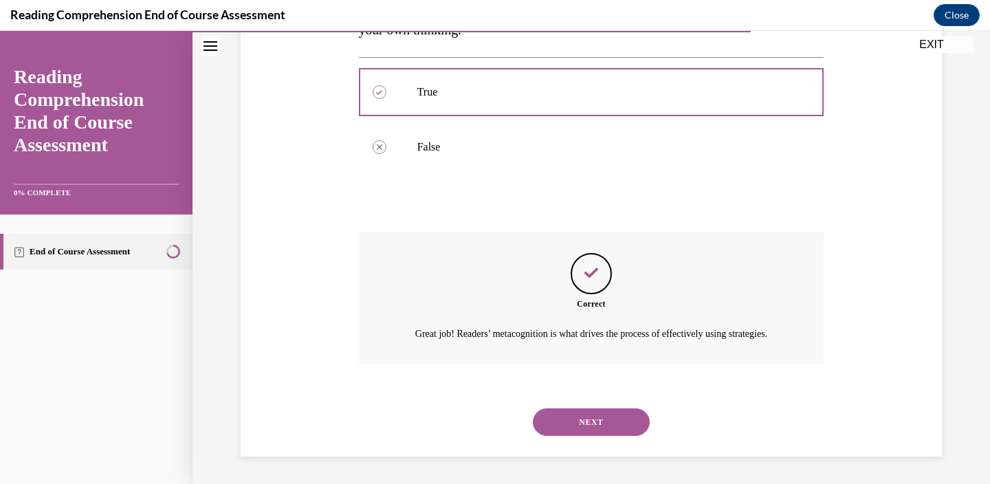
scroll to position [317, 0]
click at [606, 412] on button "NEXT" at bounding box center [591, 421] width 117 height 27
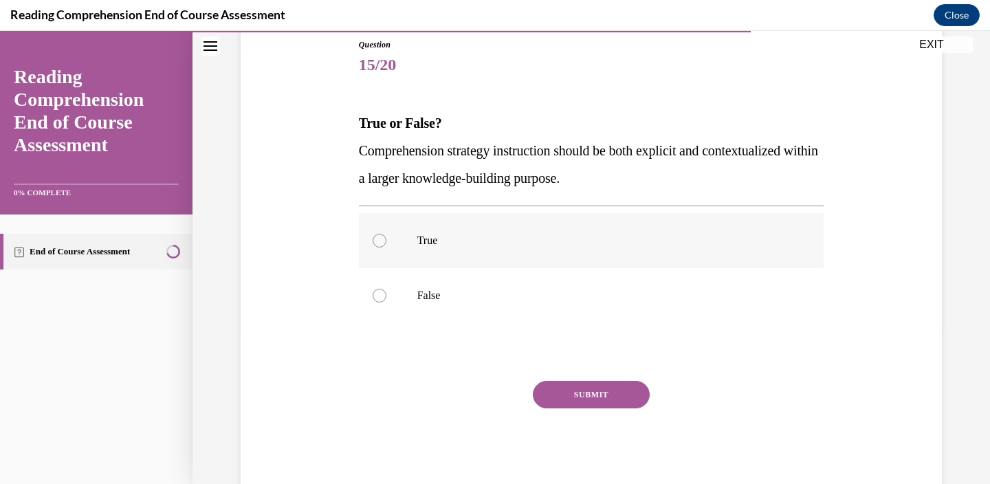
click at [371, 230] on label "True" at bounding box center [591, 240] width 465 height 55
click at [373, 234] on input "True" at bounding box center [380, 241] width 14 height 14
radio input "true"
click at [605, 395] on button "SUBMIT" at bounding box center [591, 394] width 117 height 27
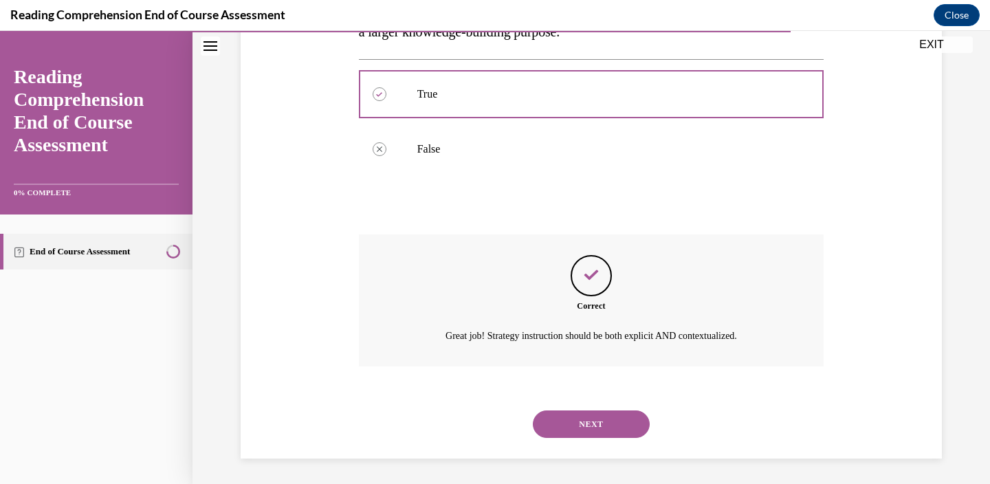
scroll to position [301, 0]
click at [598, 413] on button "NEXT" at bounding box center [591, 421] width 117 height 27
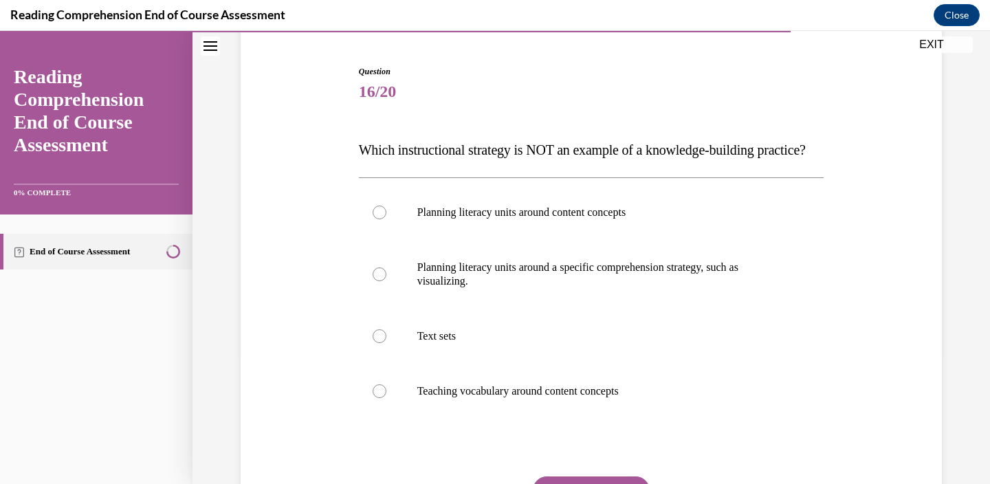
scroll to position [141, 0]
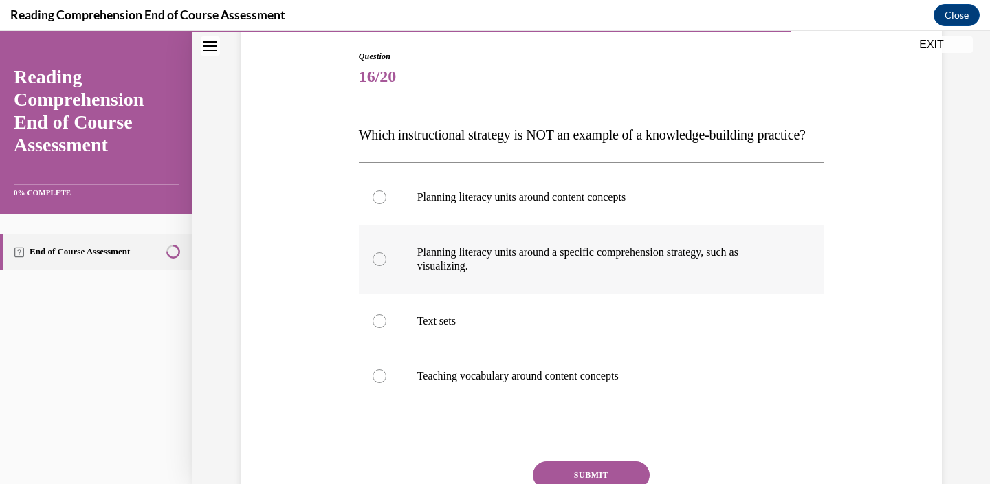
click at [379, 266] on div at bounding box center [380, 259] width 14 height 14
click at [379, 266] on input "Planning literacy units around a specific comprehension strategy, such as visua…" at bounding box center [380, 259] width 14 height 14
radio input "true"
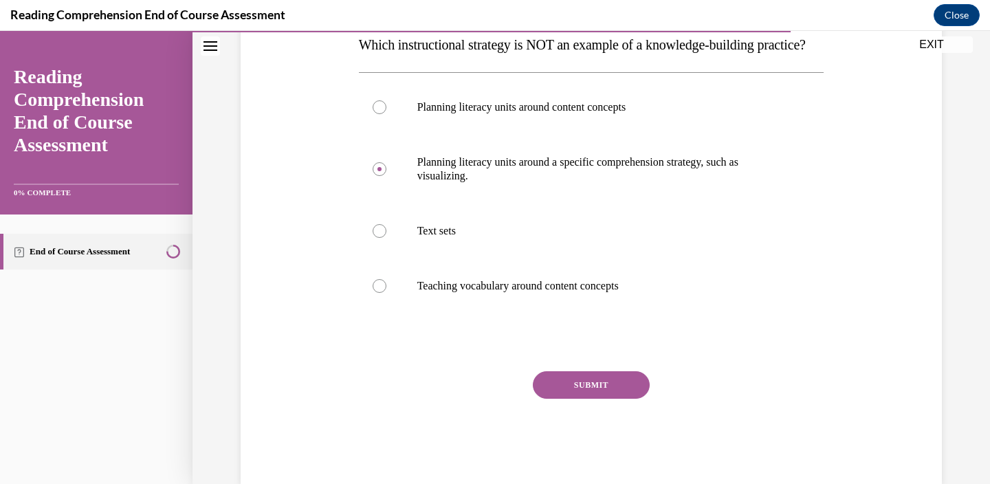
click at [582, 399] on button "SUBMIT" at bounding box center [591, 384] width 117 height 27
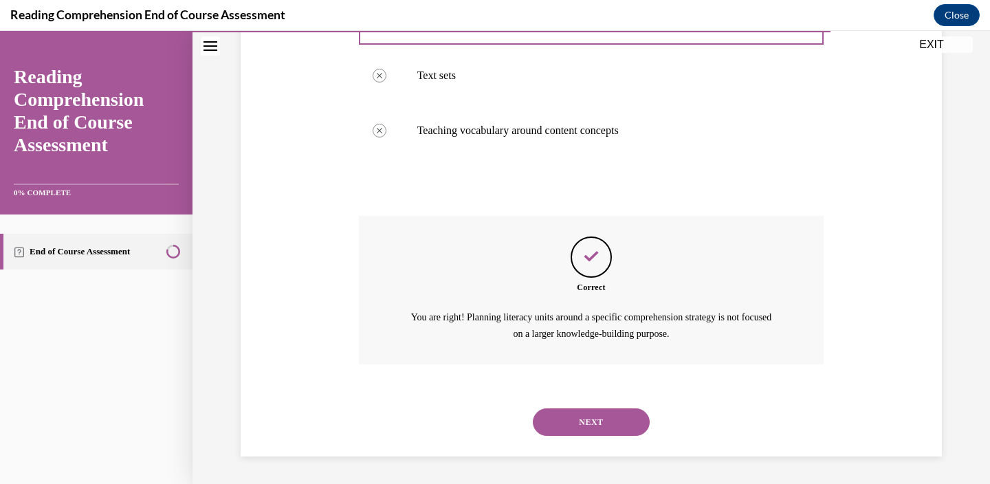
scroll to position [413, 0]
click at [594, 423] on button "NEXT" at bounding box center [591, 421] width 117 height 27
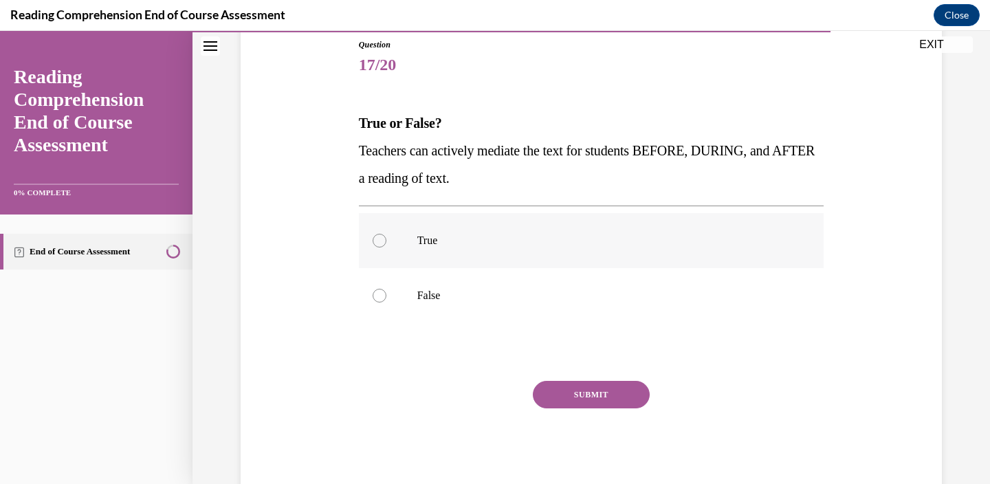
click at [379, 239] on div at bounding box center [380, 241] width 14 height 14
click at [379, 239] on input "True" at bounding box center [380, 241] width 14 height 14
radio input "true"
click at [551, 385] on button "SUBMIT" at bounding box center [591, 394] width 117 height 27
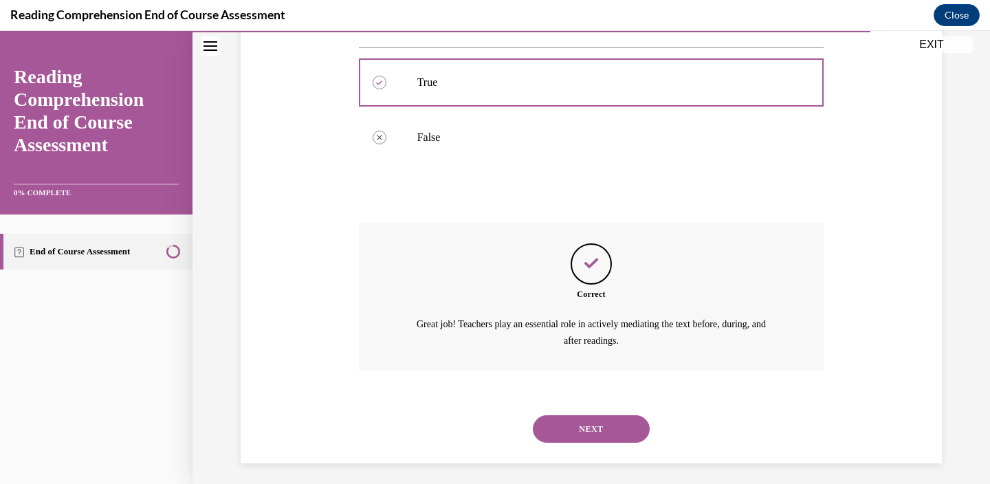
scroll to position [317, 0]
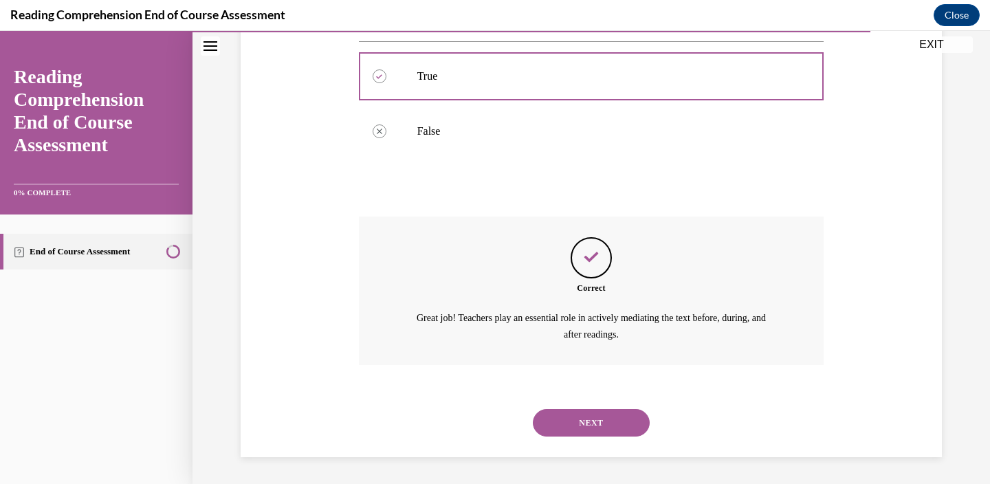
click at [566, 418] on button "NEXT" at bounding box center [591, 422] width 117 height 27
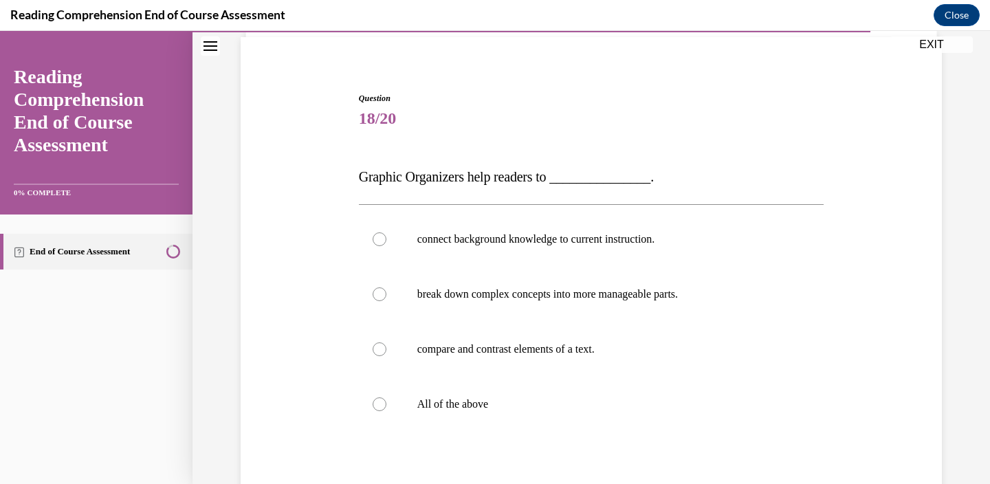
scroll to position [104, 0]
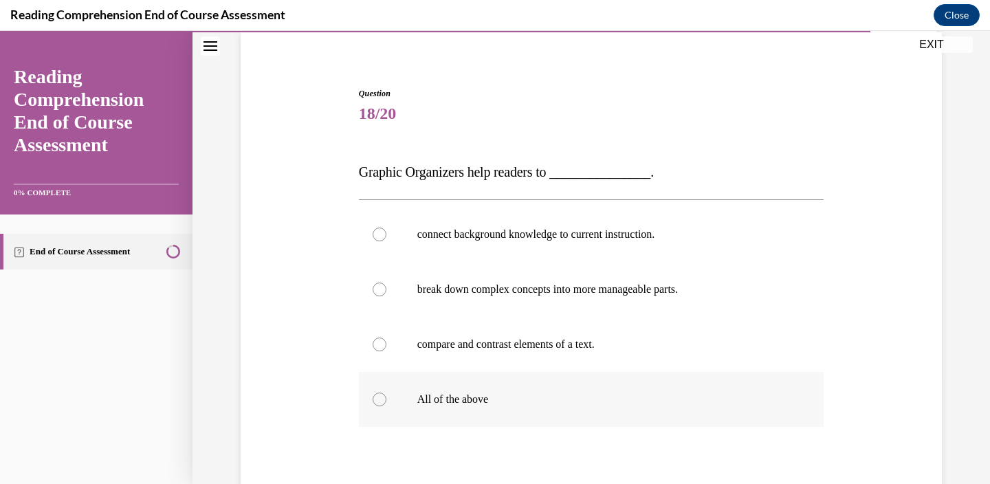
click at [544, 413] on label "All of the above" at bounding box center [591, 399] width 465 height 55
click at [386, 406] on input "All of the above" at bounding box center [380, 400] width 14 height 14
radio input "true"
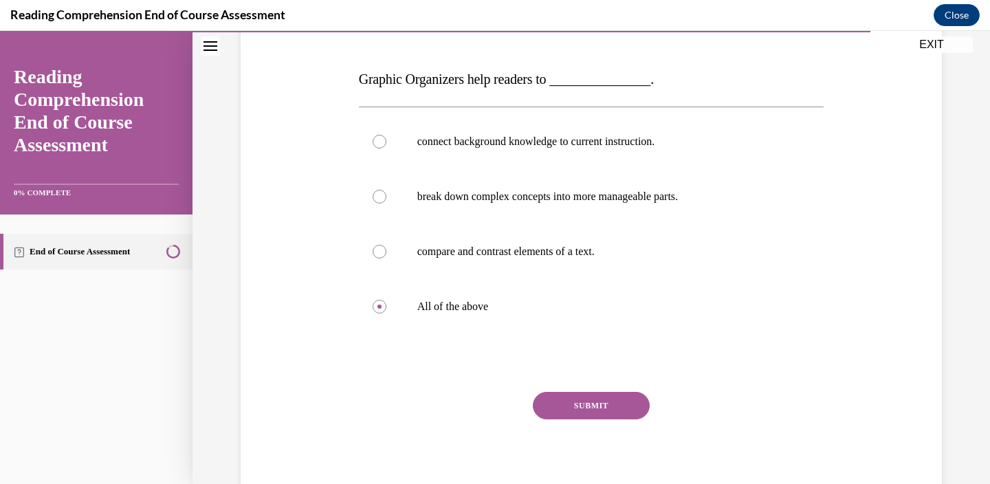
click at [576, 413] on button "SUBMIT" at bounding box center [591, 405] width 117 height 27
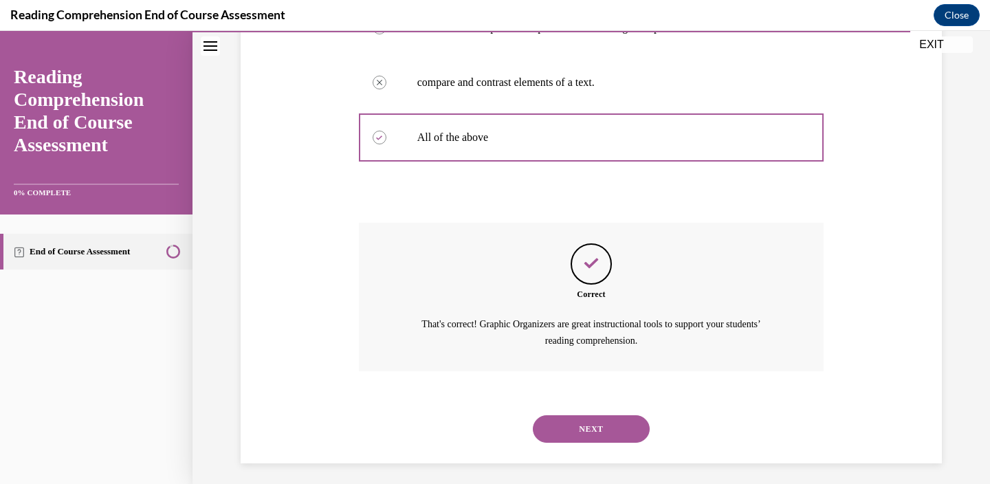
scroll to position [372, 0]
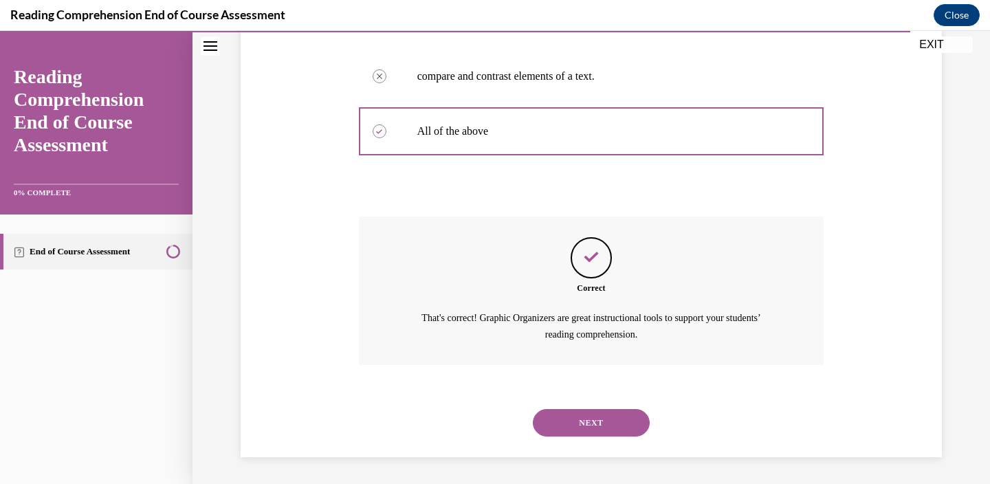
click at [582, 419] on button "NEXT" at bounding box center [591, 422] width 117 height 27
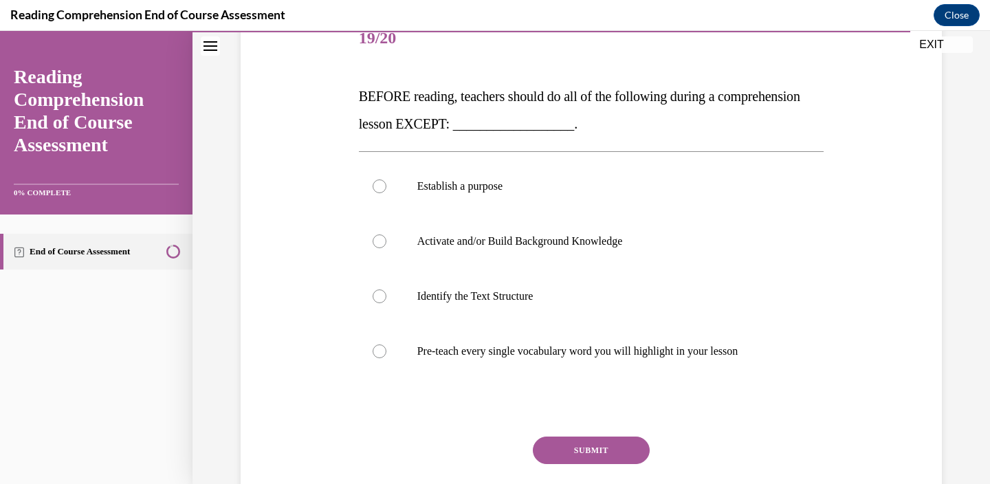
scroll to position [180, 0]
click at [382, 355] on div at bounding box center [380, 351] width 14 height 14
click at [382, 355] on input "Pre-teach every single vocabulary word you will highlight in your lesson" at bounding box center [380, 351] width 14 height 14
radio input "true"
click at [555, 441] on button "SUBMIT" at bounding box center [591, 449] width 117 height 27
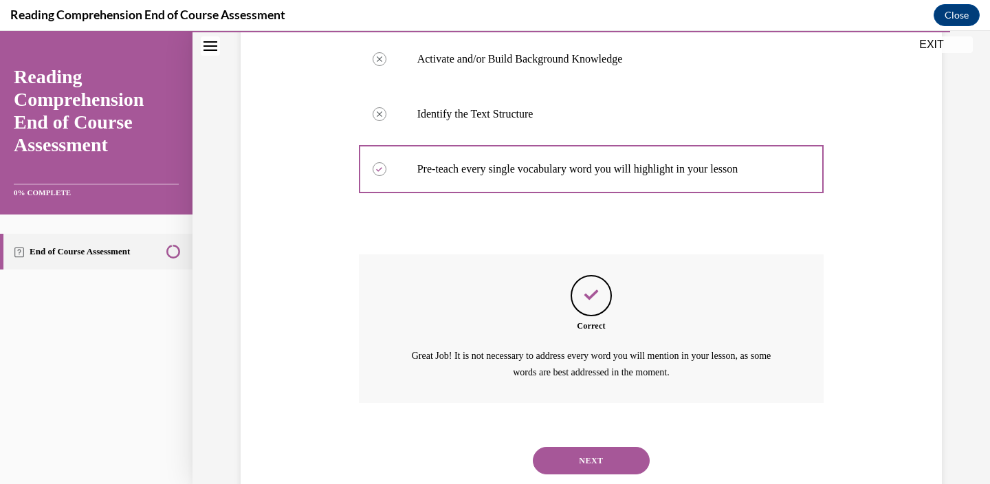
scroll to position [399, 0]
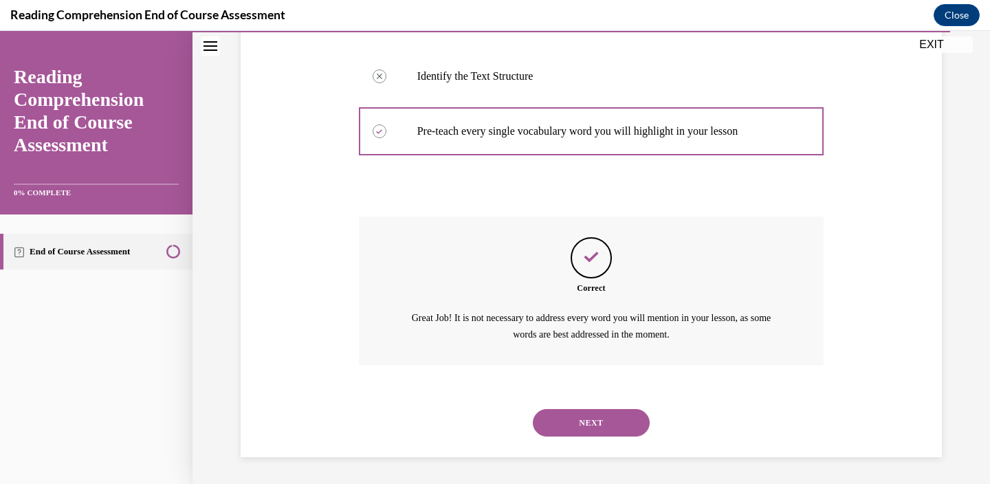
click at [589, 426] on button "NEXT" at bounding box center [591, 422] width 117 height 27
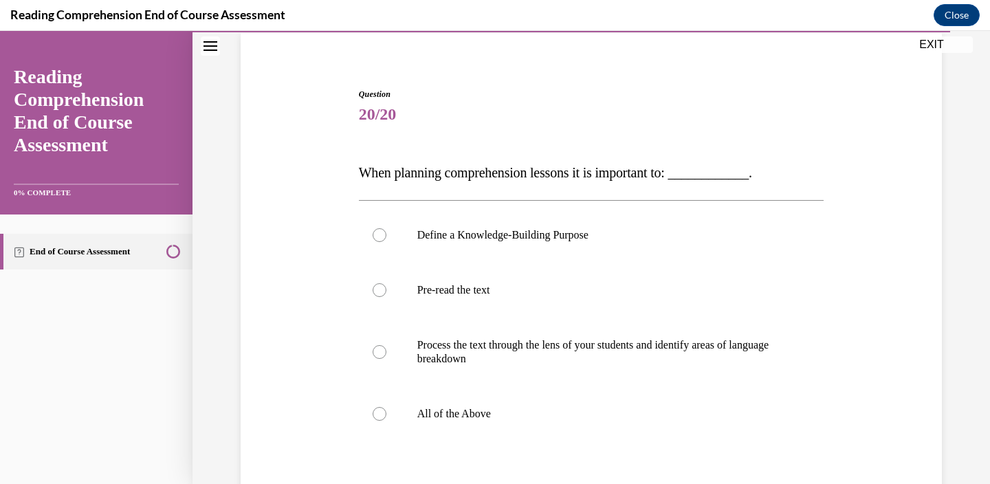
scroll to position [106, 0]
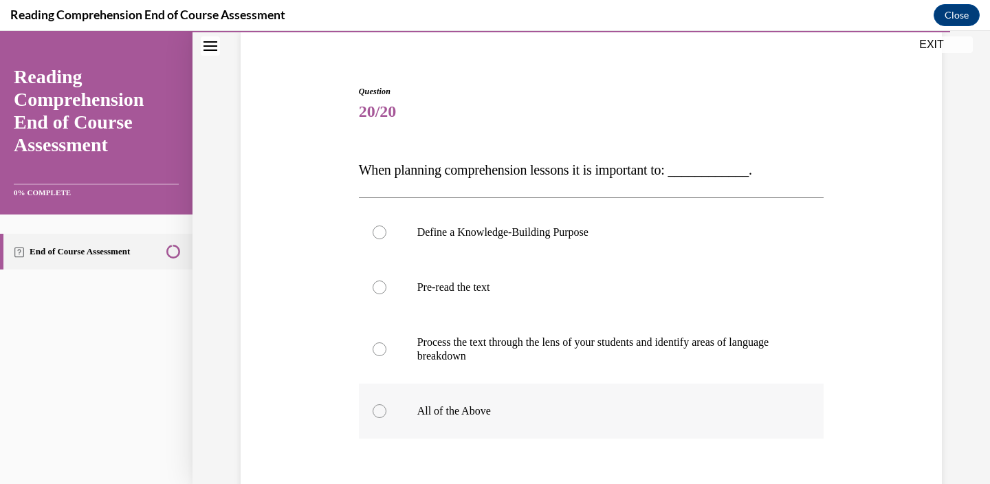
click at [560, 418] on label "All of the Above" at bounding box center [591, 411] width 465 height 55
click at [386, 418] on input "All of the Above" at bounding box center [380, 411] width 14 height 14
radio input "true"
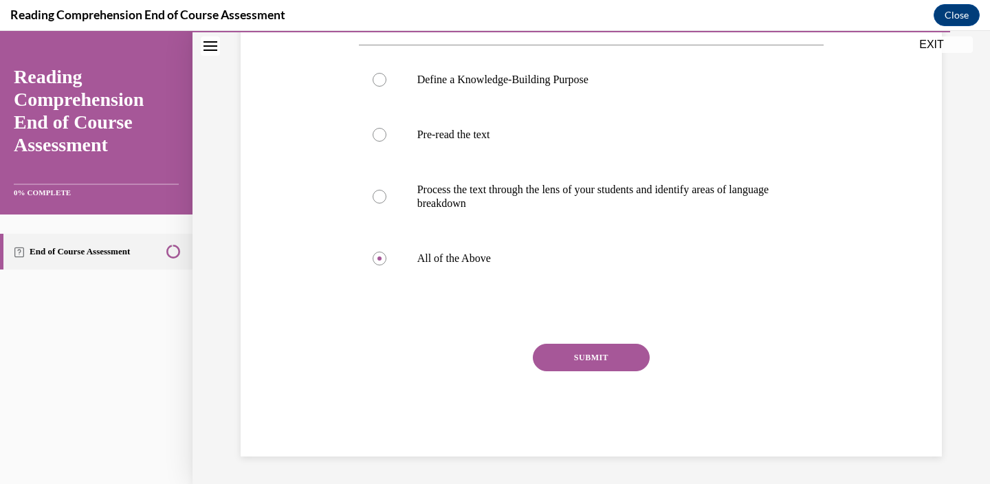
click at [575, 364] on button "SUBMIT" at bounding box center [591, 357] width 117 height 27
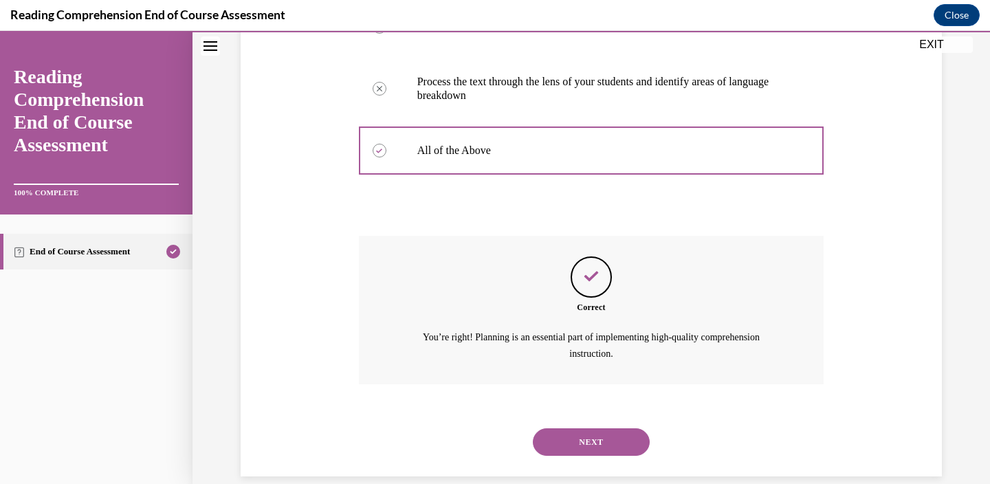
scroll to position [386, 0]
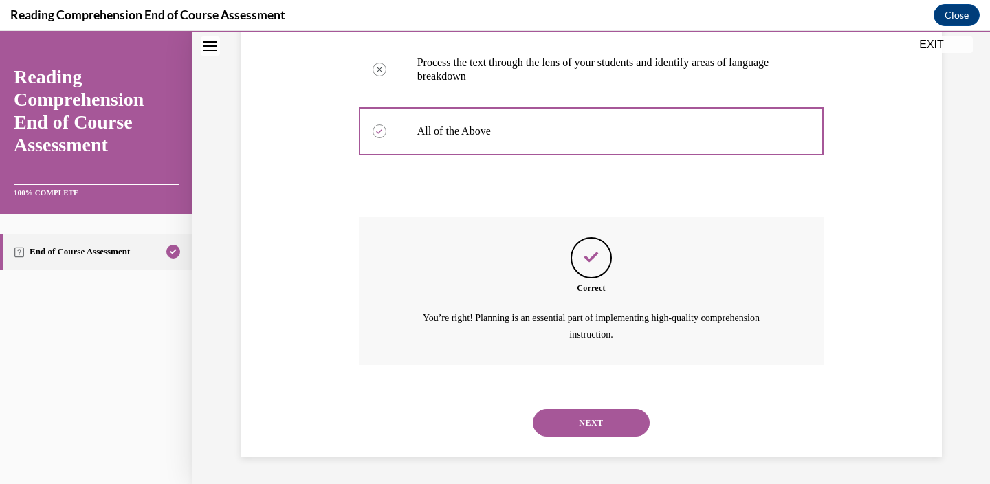
click at [580, 417] on button "NEXT" at bounding box center [591, 422] width 117 height 27
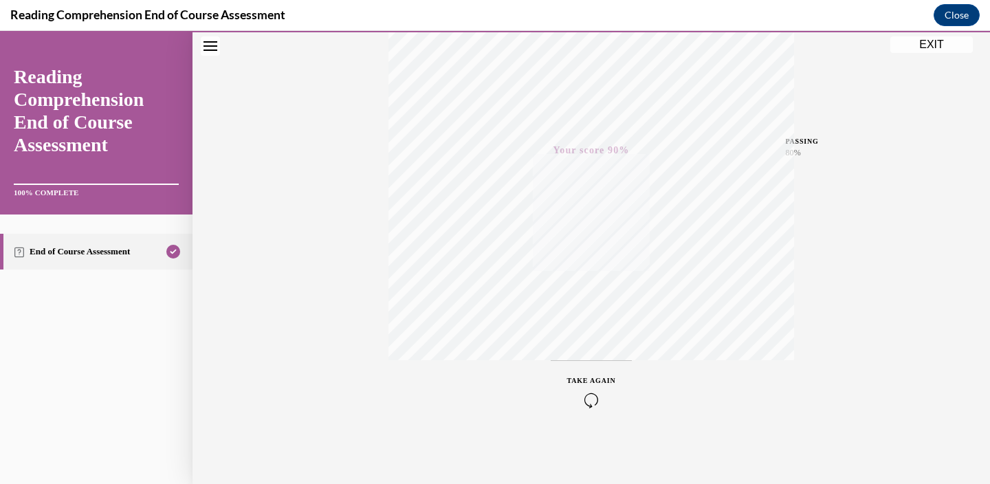
scroll to position [0, 0]
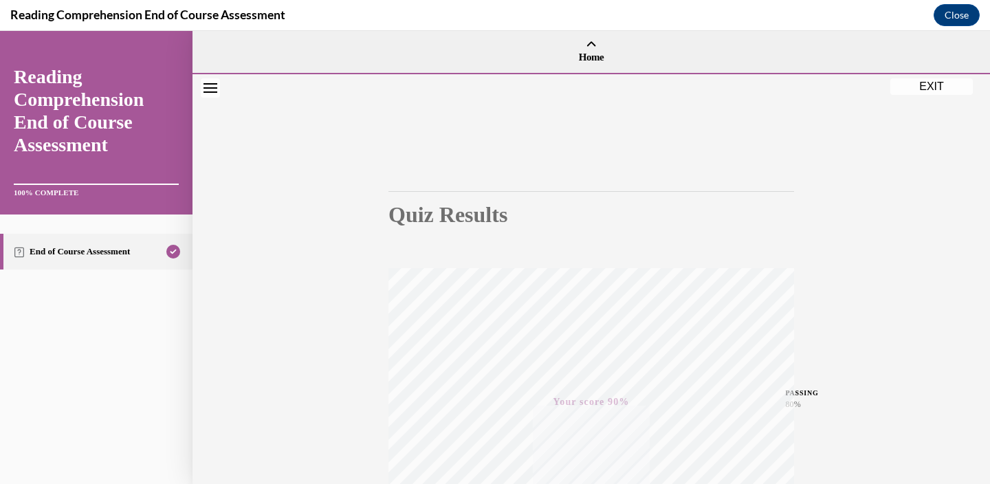
click at [922, 88] on button "EXIT" at bounding box center [931, 86] width 82 height 16
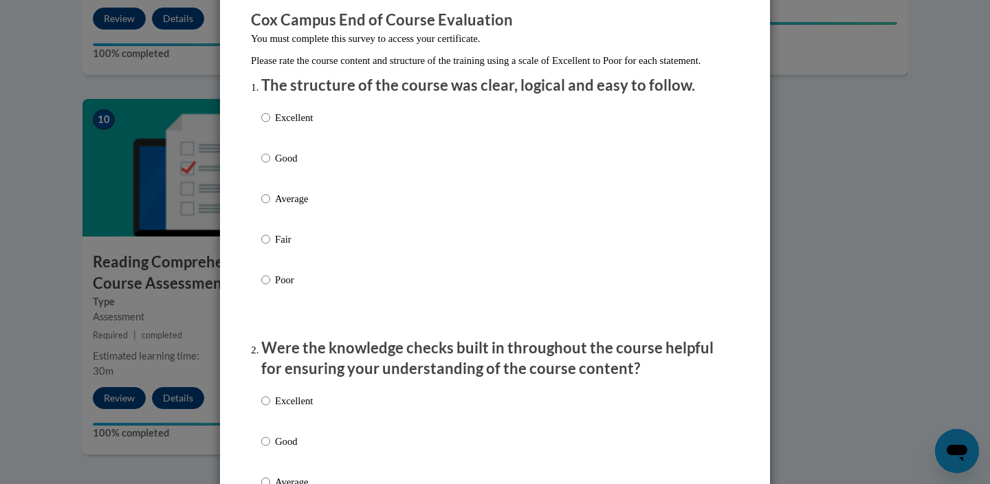
scroll to position [121, 0]
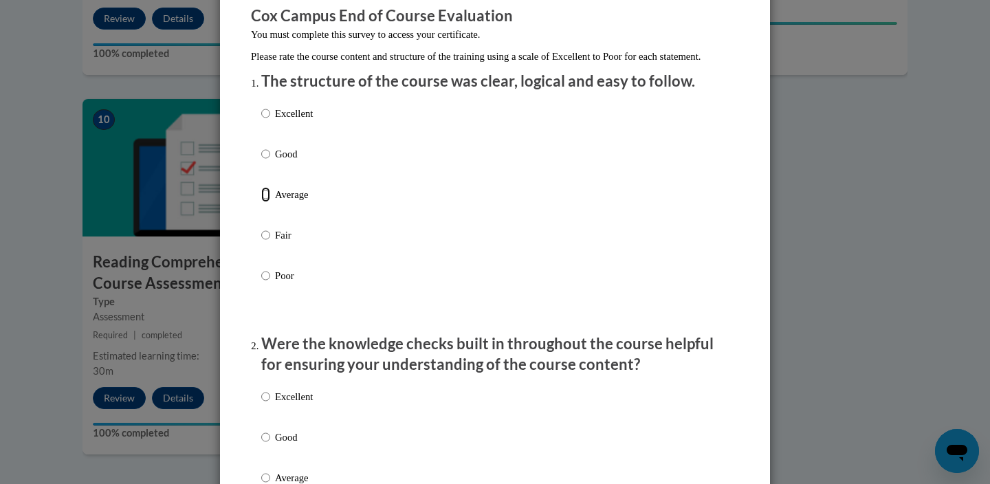
click at [267, 202] on input "Average" at bounding box center [265, 194] width 9 height 15
radio input "true"
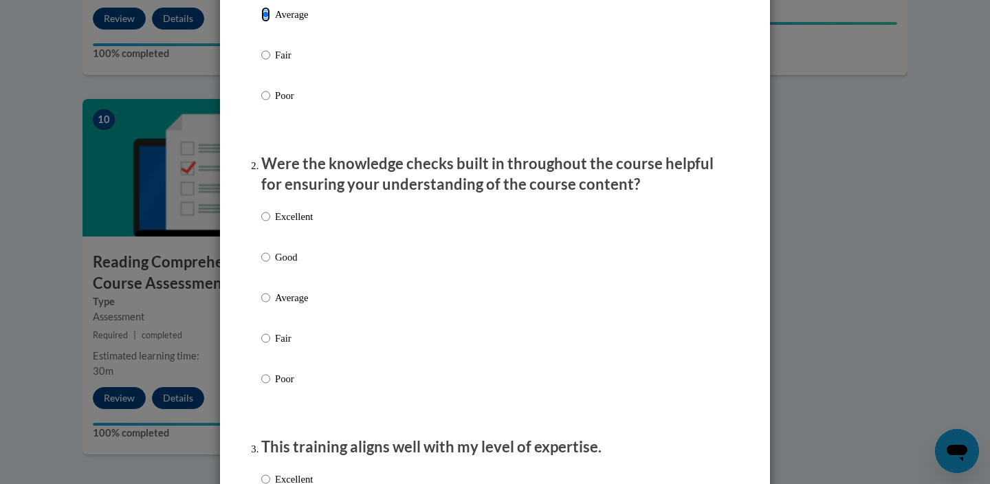
scroll to position [339, 0]
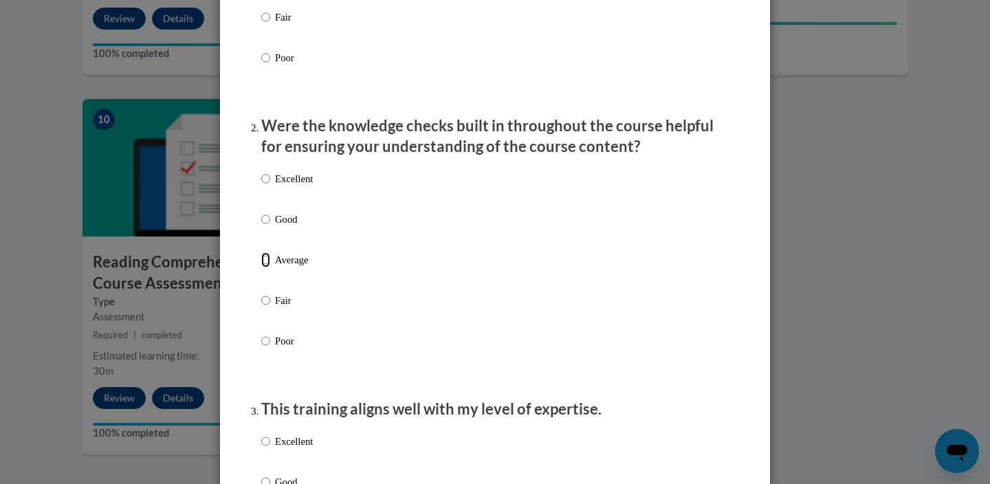
click at [268, 267] on input "Average" at bounding box center [265, 259] width 9 height 15
radio input "true"
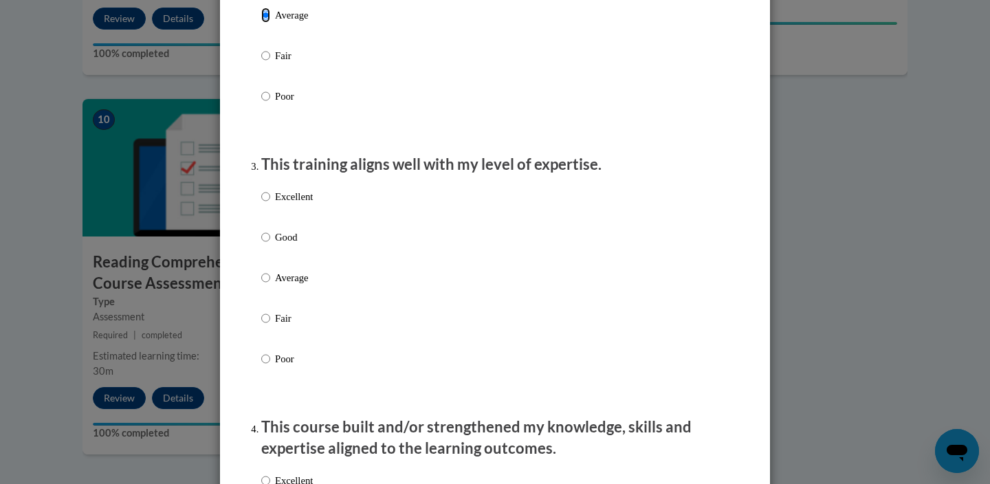
scroll to position [588, 0]
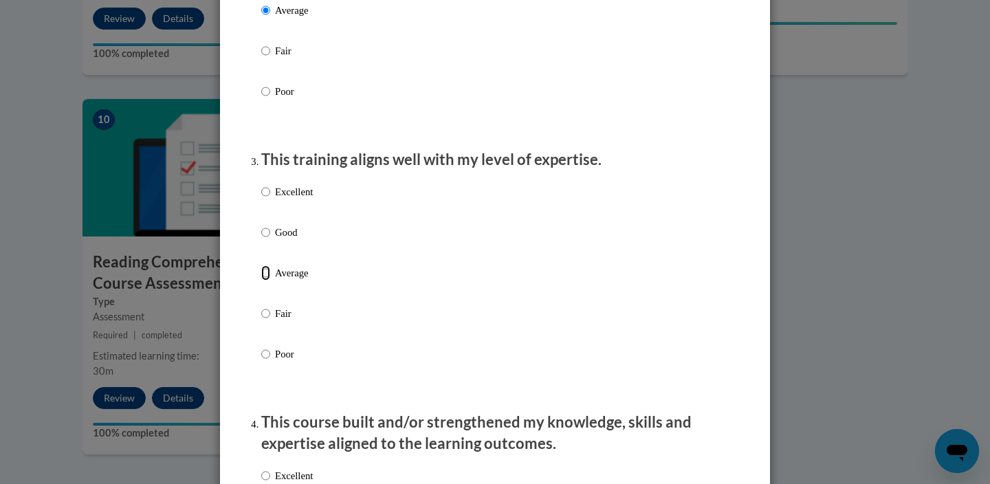
click at [267, 280] on input "Average" at bounding box center [265, 272] width 9 height 15
radio input "true"
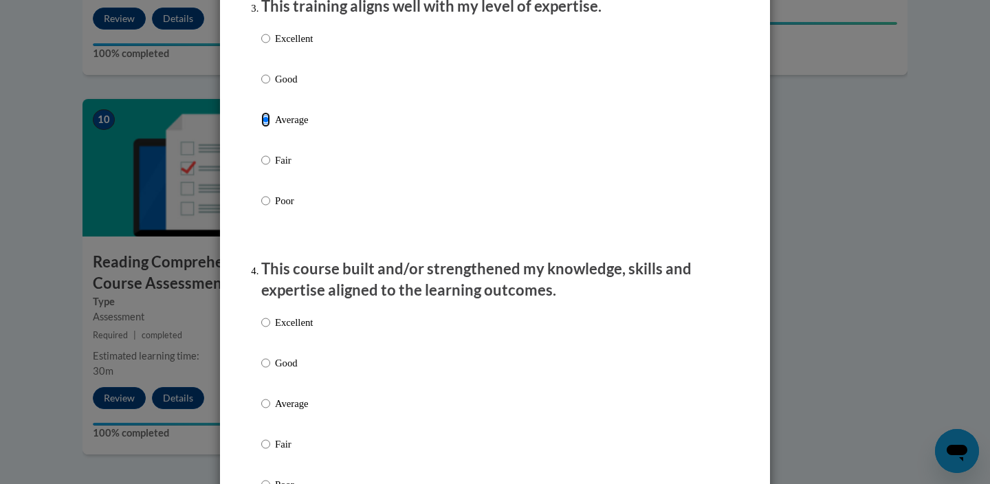
scroll to position [856, 0]
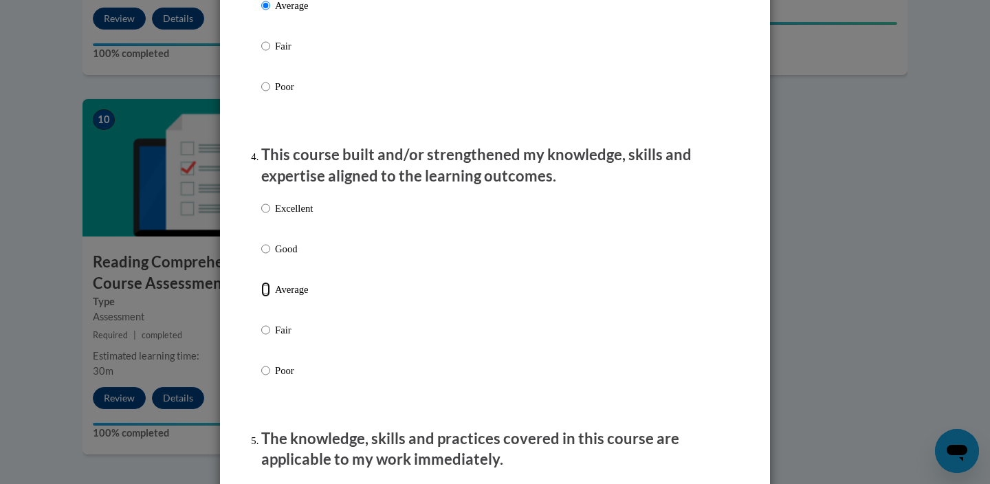
click at [265, 297] on input "Average" at bounding box center [265, 289] width 9 height 15
radio input "true"
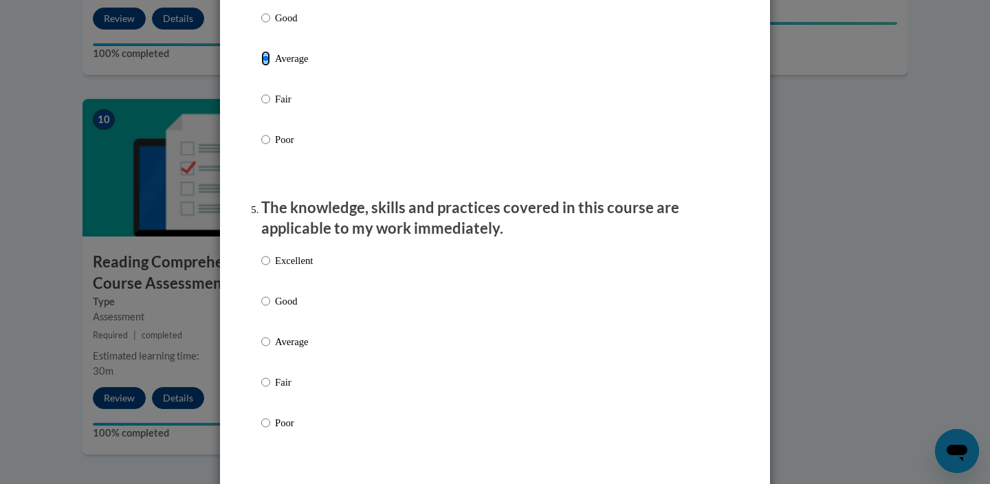
scroll to position [1159, 0]
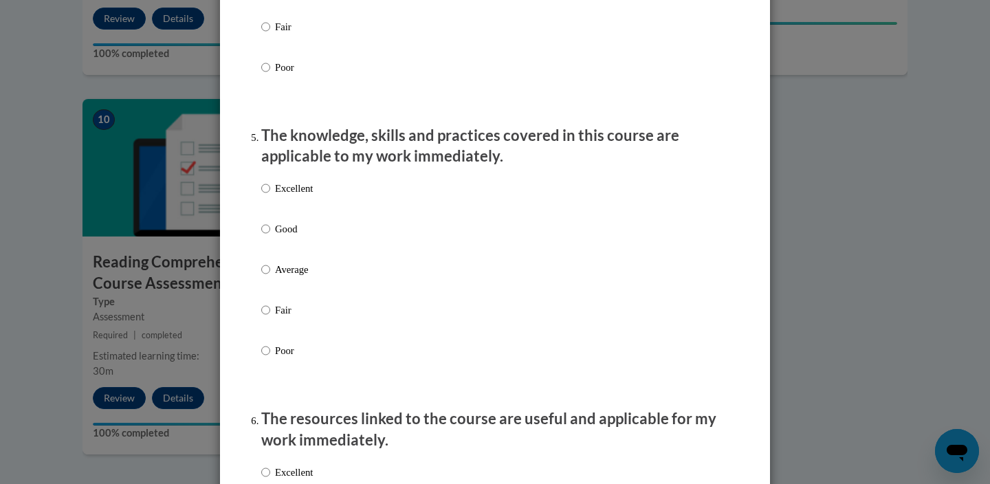
click at [265, 299] on label "Average" at bounding box center [287, 280] width 52 height 37
click at [265, 277] on input "Average" at bounding box center [265, 269] width 9 height 15
radio input "true"
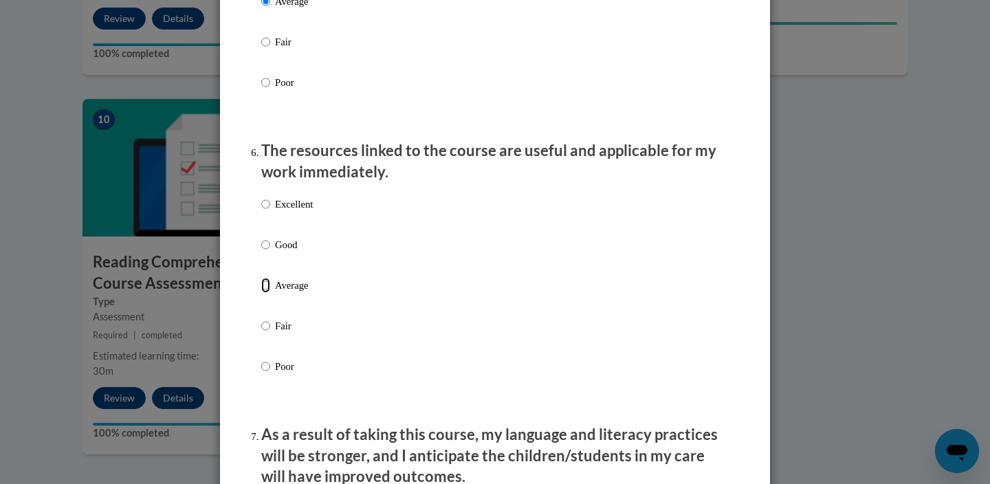
click at [261, 293] on input "Average" at bounding box center [265, 285] width 9 height 15
radio input "true"
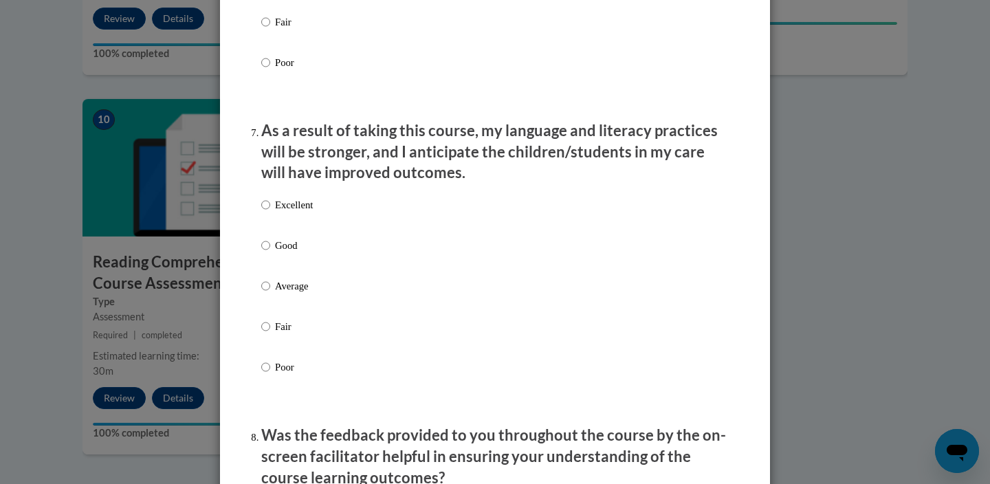
scroll to position [1732, 0]
click at [262, 293] on input "Average" at bounding box center [265, 285] width 9 height 15
radio input "true"
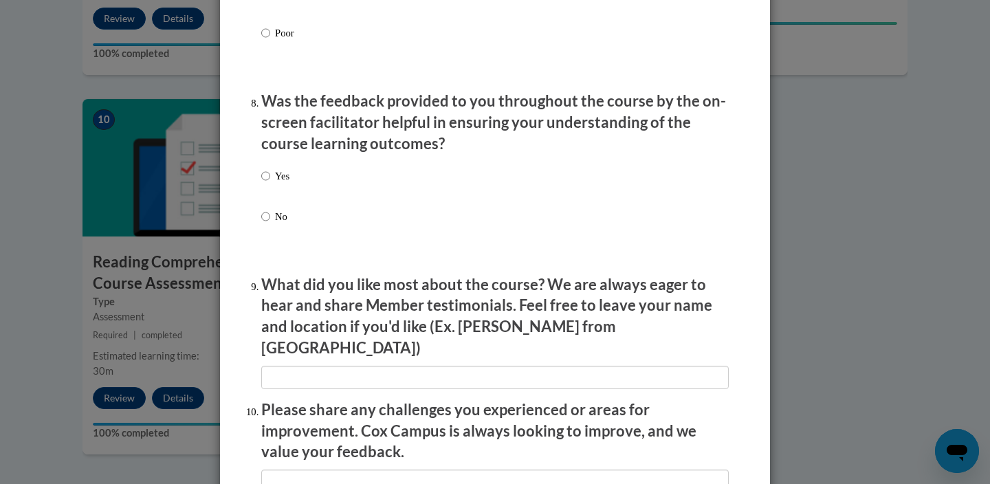
scroll to position [2067, 0]
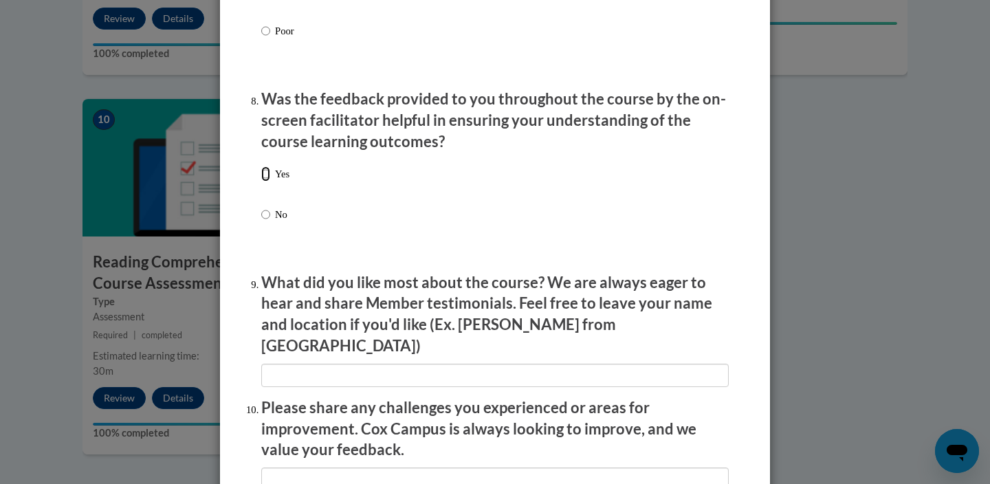
click at [264, 181] on input "Yes" at bounding box center [265, 173] width 9 height 15
radio input "true"
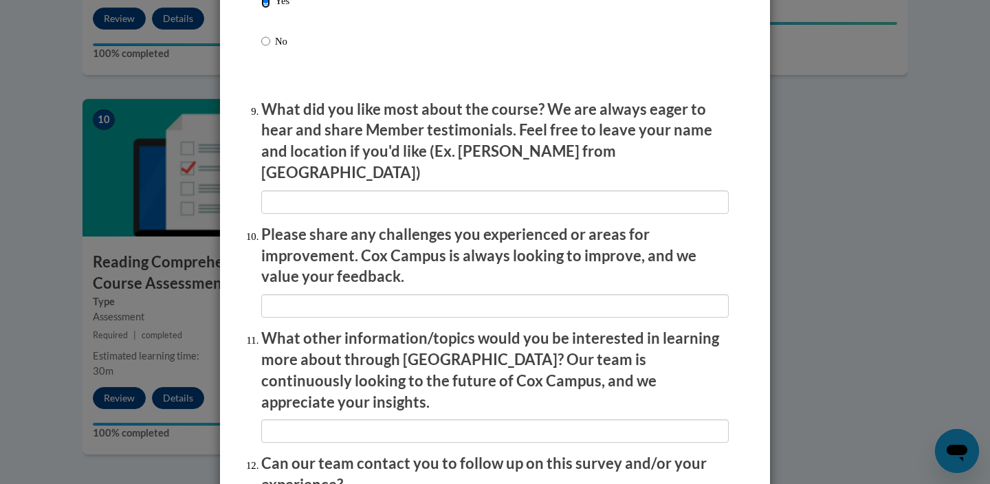
scroll to position [2241, 0]
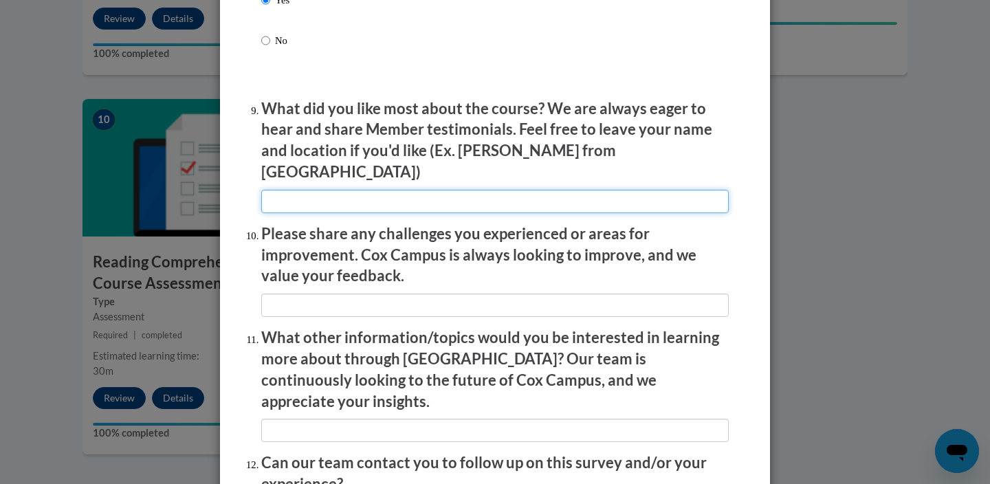
click at [284, 194] on input "textbox" at bounding box center [494, 201] width 467 height 23
type input "e"
type input "R"
type input "Seeing people in action."
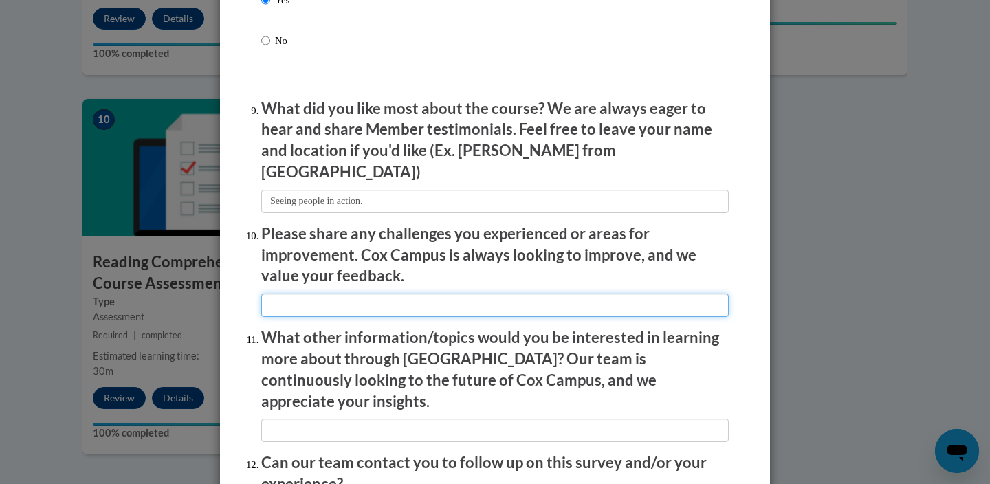
click at [309, 294] on input "textbox" at bounding box center [494, 305] width 467 height 23
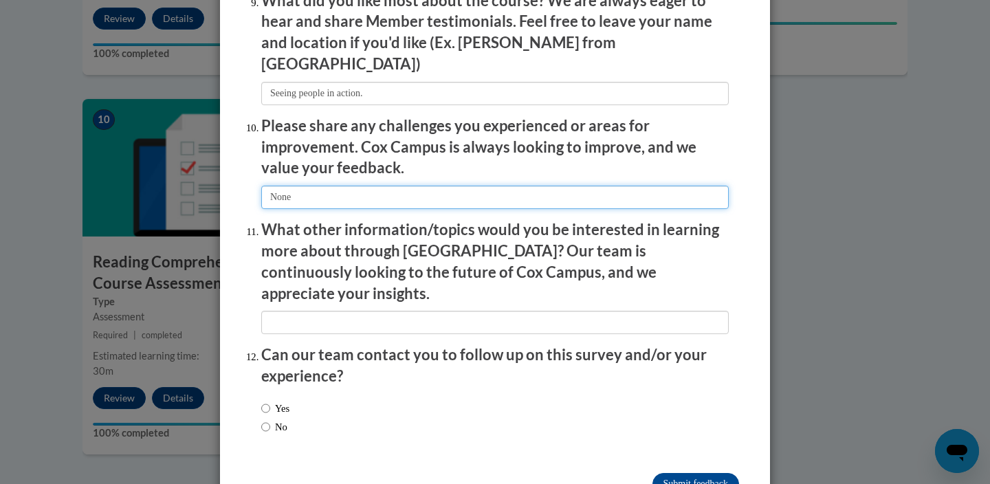
scroll to position [2351, 0]
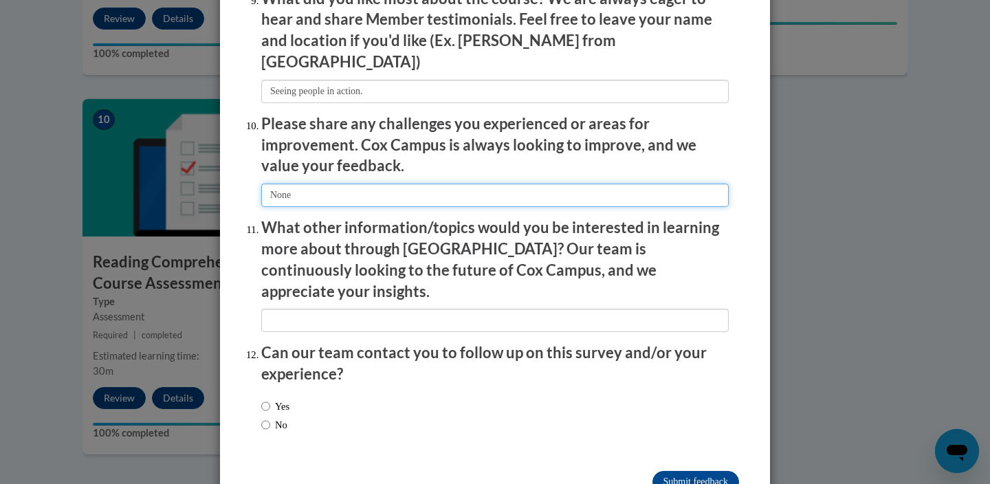
type input "None"
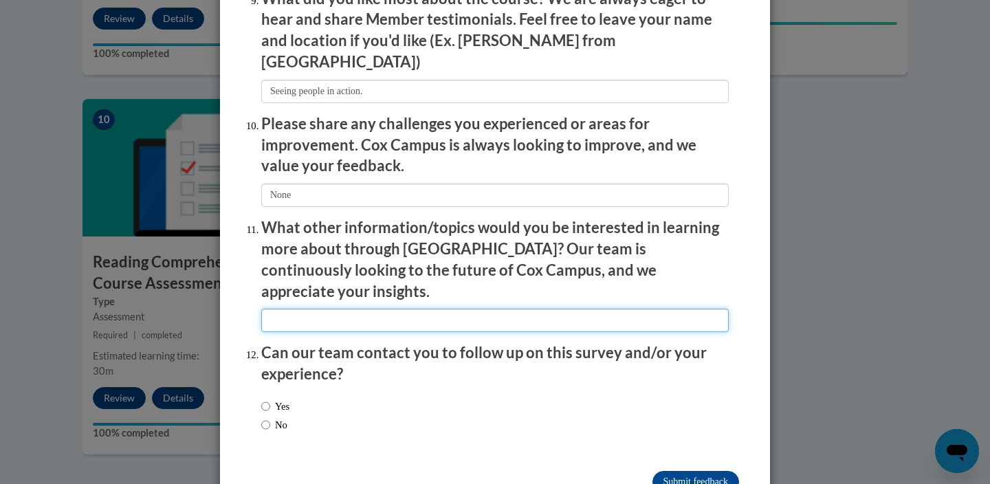
click at [325, 309] on input "textbox" at bounding box center [494, 320] width 467 height 23
type input "None"
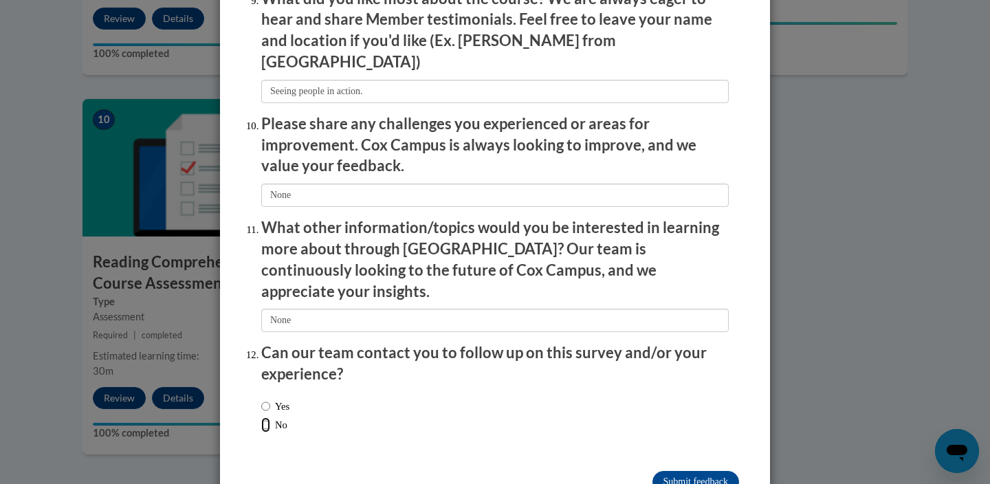
click at [261, 417] on input "No" at bounding box center [265, 424] width 9 height 15
radio input "true"
click at [696, 471] on input "Submit feedback" at bounding box center [695, 482] width 87 height 22
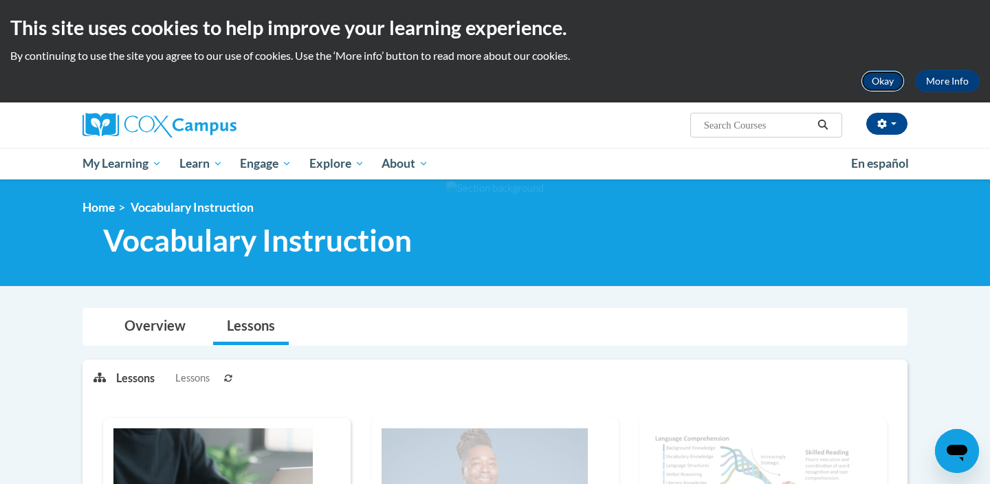
click at [891, 76] on button "Okay" at bounding box center [883, 81] width 44 height 22
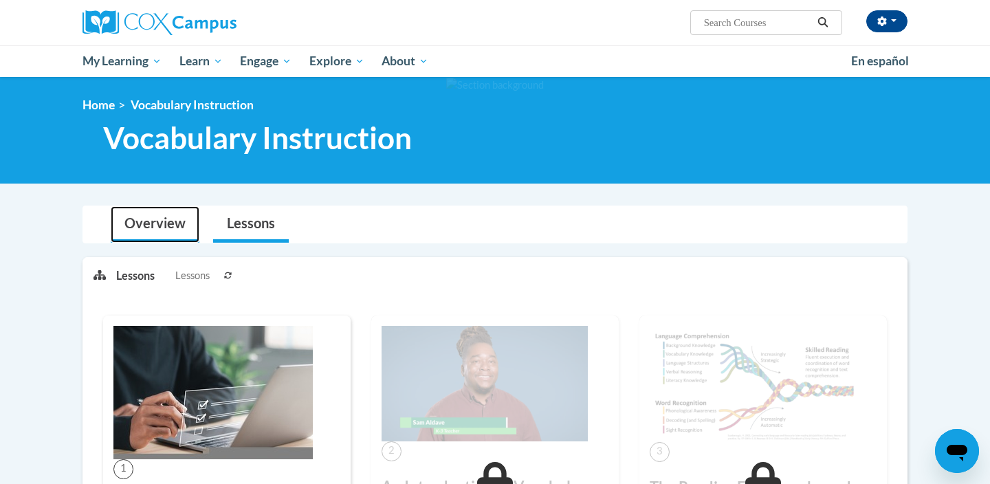
click at [167, 225] on link "Overview" at bounding box center [155, 224] width 89 height 36
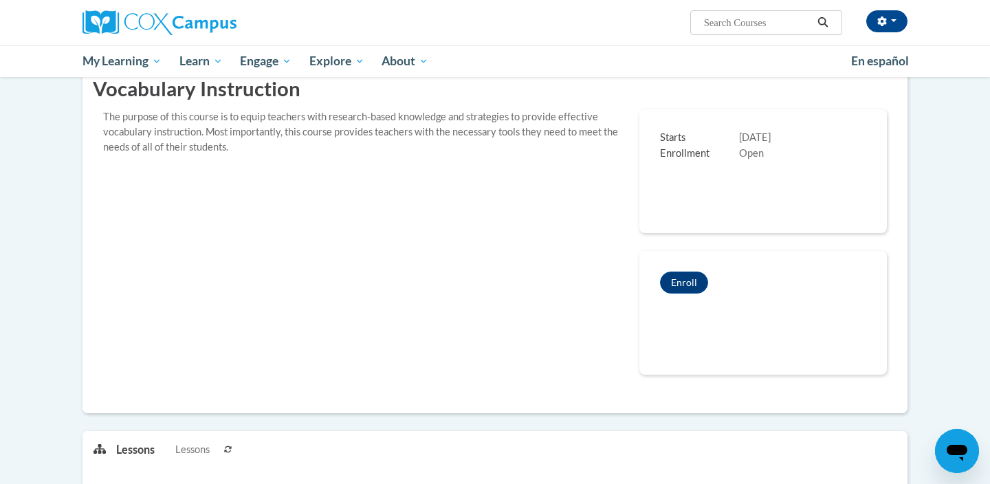
scroll to position [219, 0]
click at [676, 280] on button "Enroll" at bounding box center [684, 281] width 48 height 22
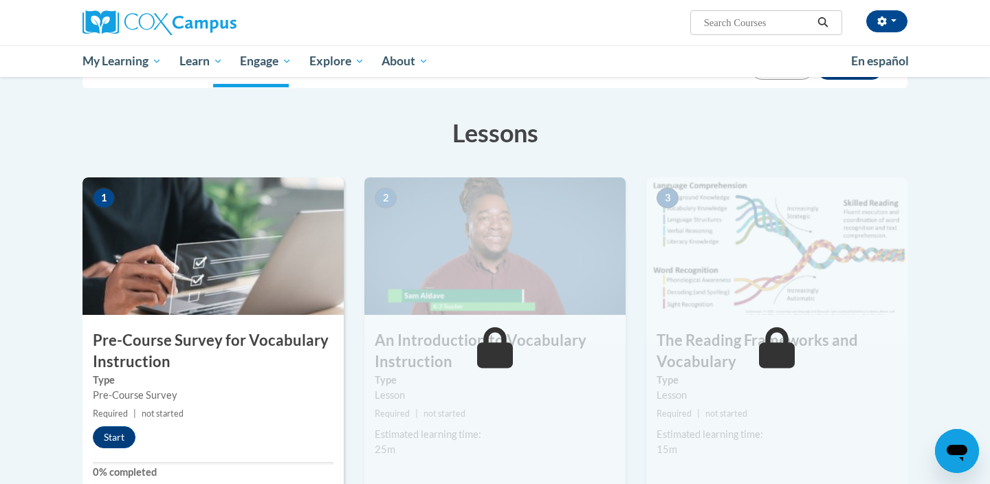
scroll to position [188, 0]
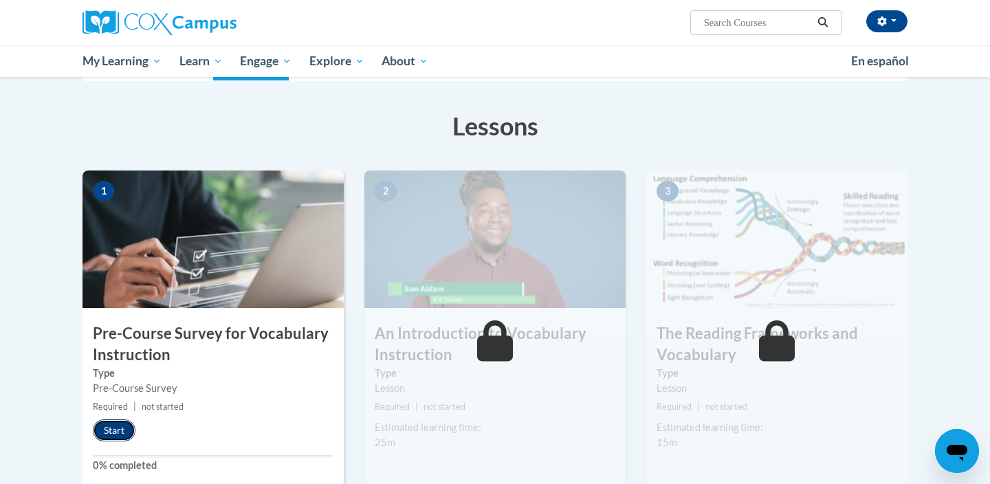
click at [121, 430] on button "Start" at bounding box center [114, 430] width 43 height 22
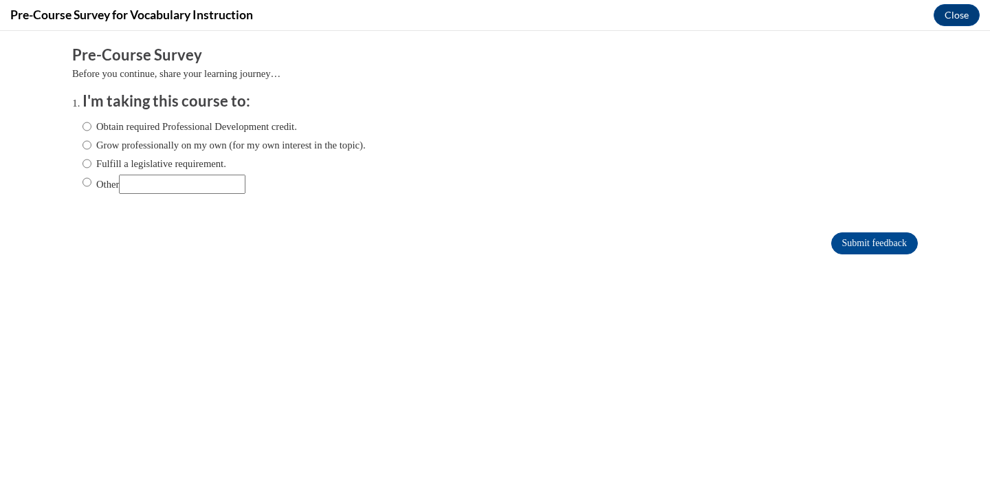
scroll to position [0, 0]
click at [85, 124] on input "Obtain required Professional Development credit." at bounding box center [86, 126] width 9 height 15
radio input "true"
click at [86, 159] on input "Fulfill a legislative requirement." at bounding box center [86, 163] width 9 height 15
radio input "true"
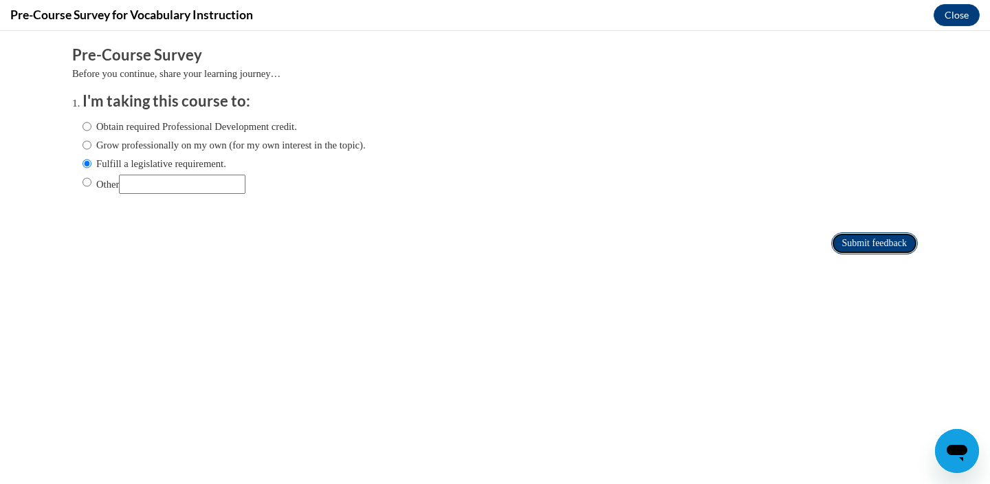
click at [863, 242] on input "Submit feedback" at bounding box center [874, 243] width 87 height 22
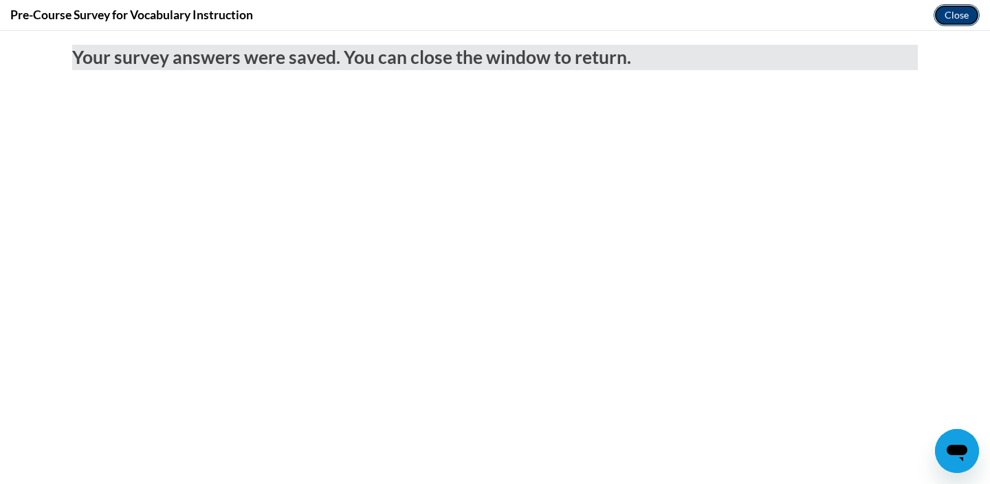
click at [947, 14] on button "Close" at bounding box center [957, 15] width 46 height 22
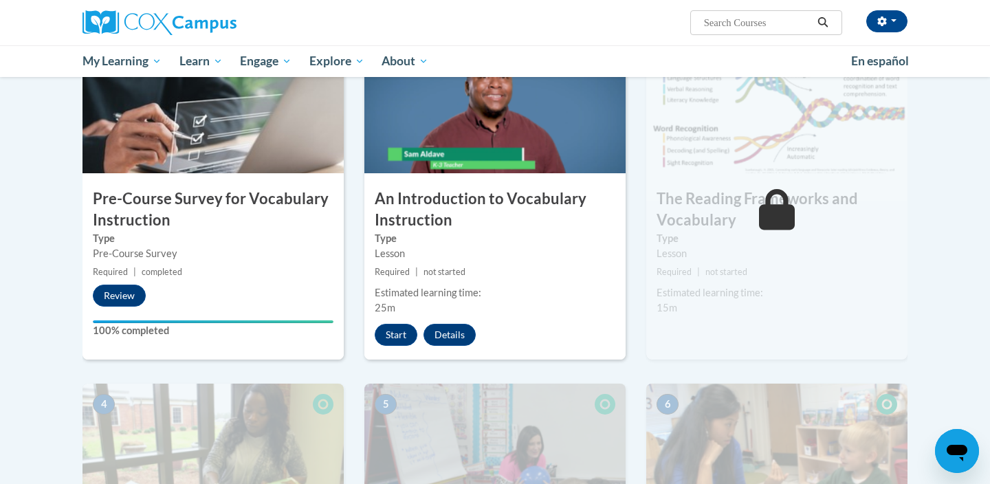
scroll to position [325, 0]
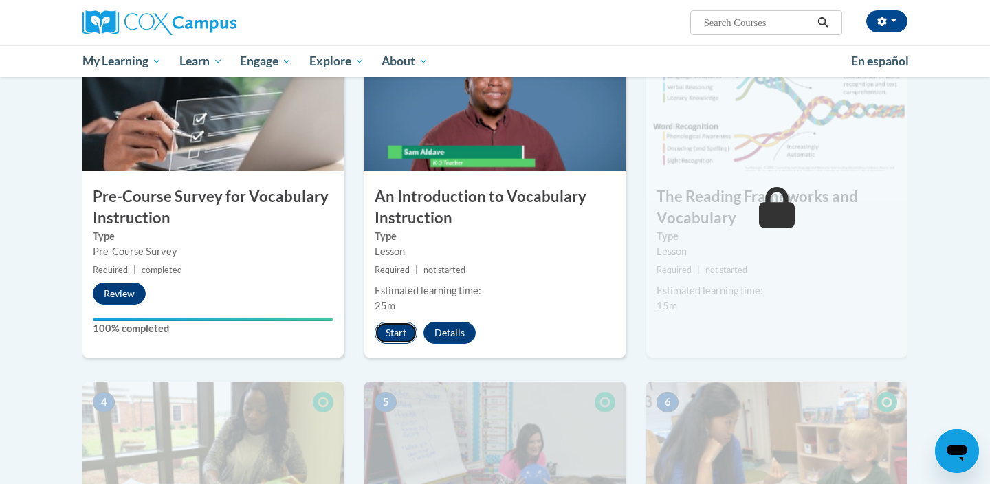
click at [394, 335] on button "Start" at bounding box center [396, 333] width 43 height 22
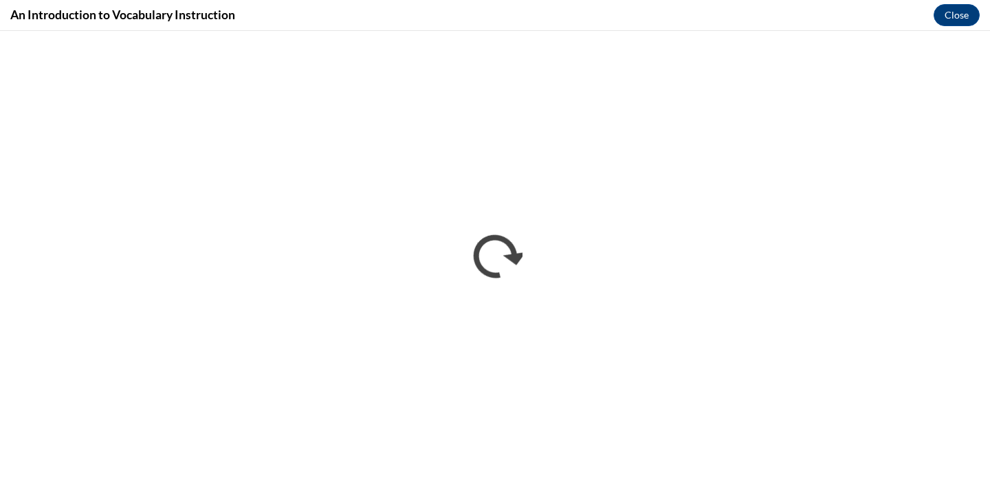
scroll to position [0, 0]
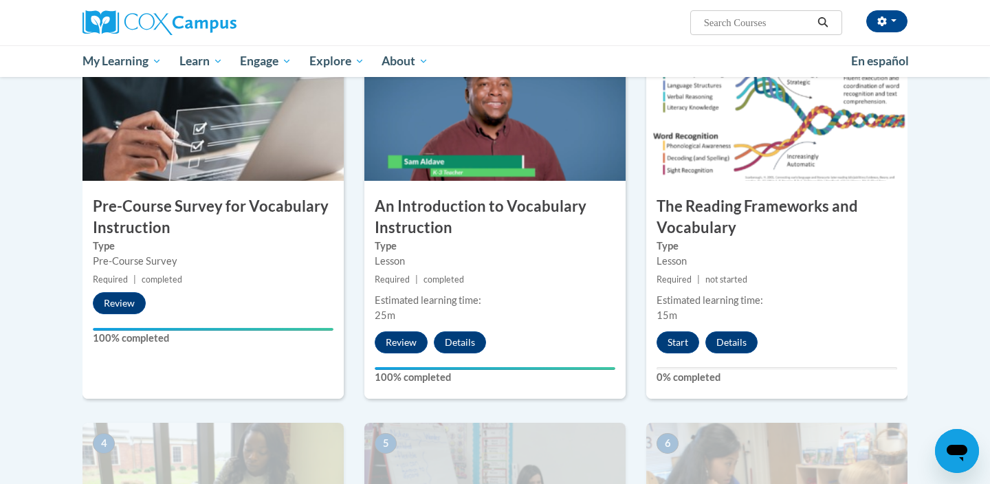
scroll to position [318, 0]
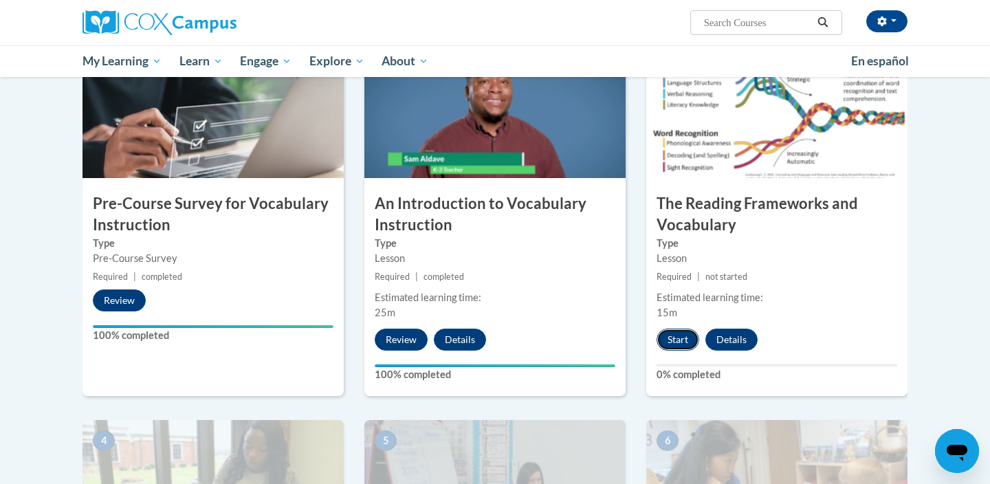
click at [684, 338] on button "Start" at bounding box center [678, 340] width 43 height 22
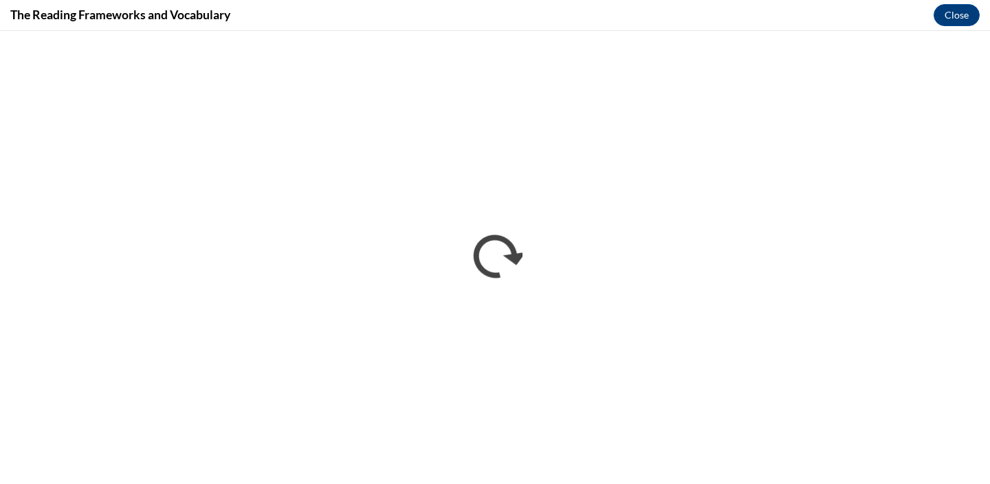
scroll to position [0, 0]
